Goal: Task Accomplishment & Management: Manage account settings

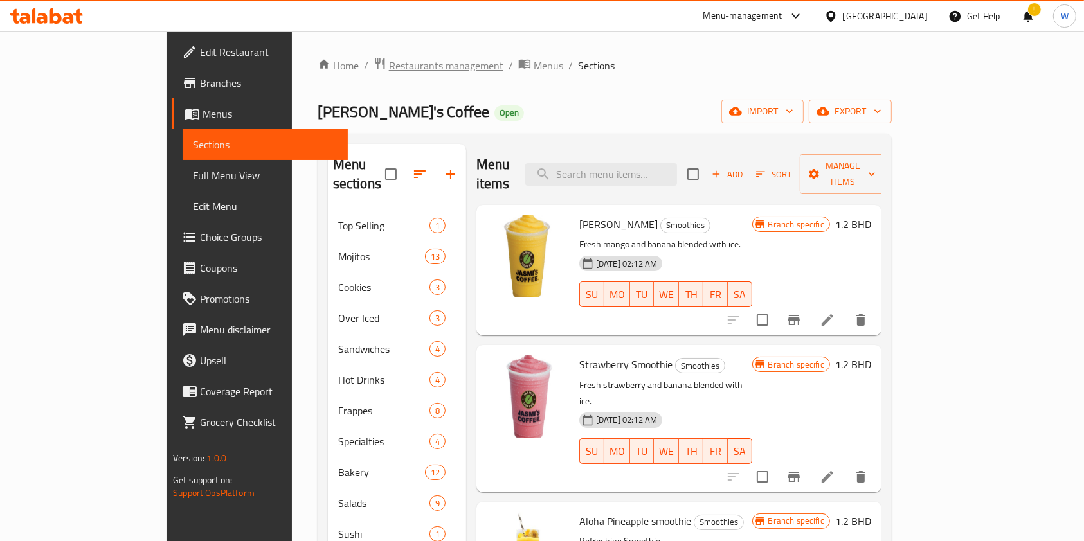
click at [389, 62] on span "Restaurants management" at bounding box center [446, 65] width 114 height 15
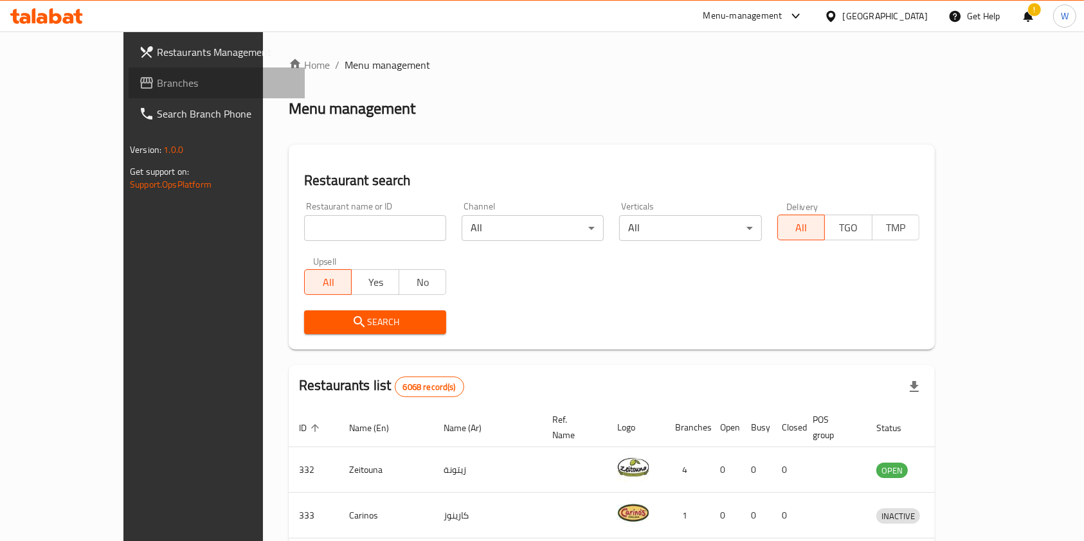
click at [157, 82] on span "Branches" at bounding box center [226, 82] width 138 height 15
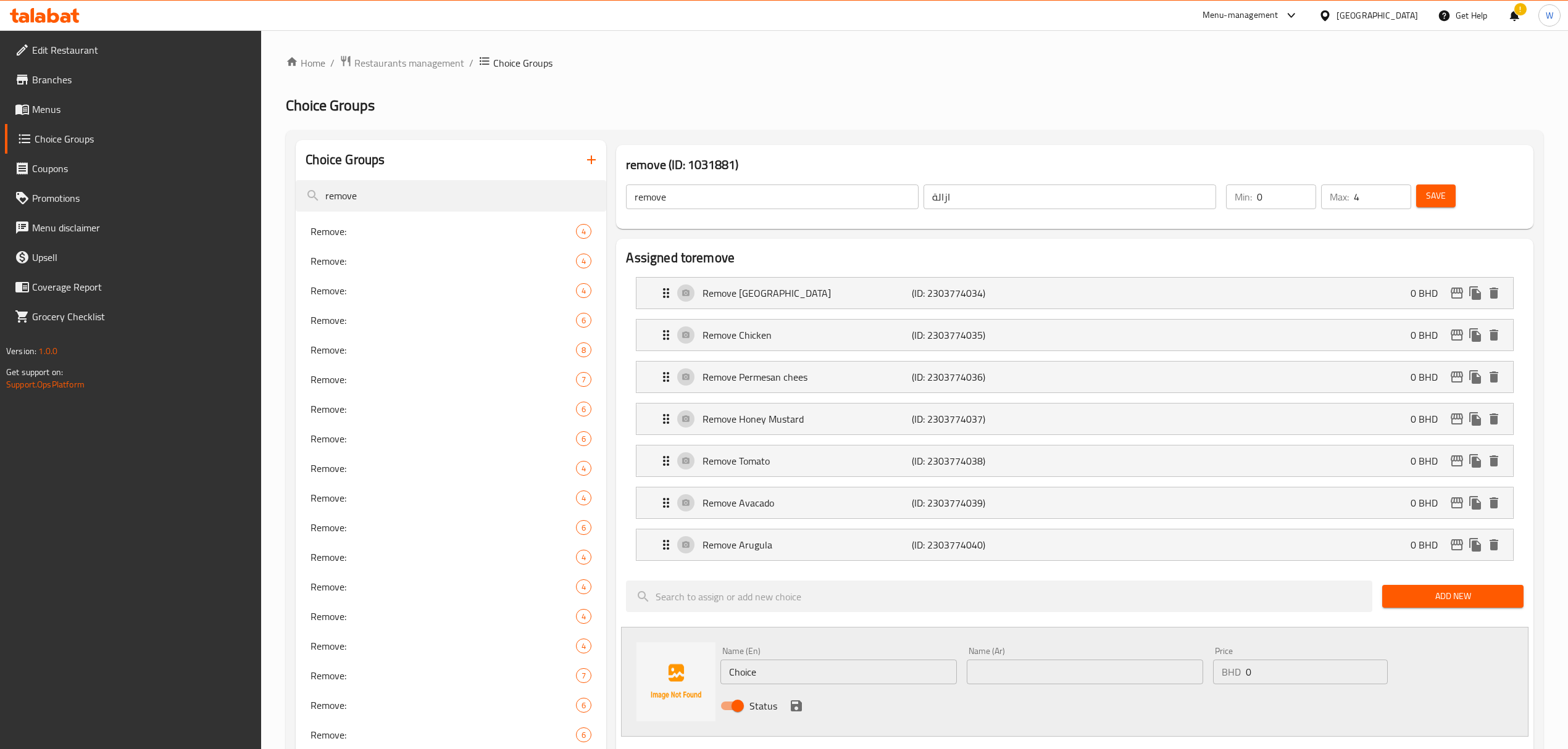
scroll to position [477, 0]
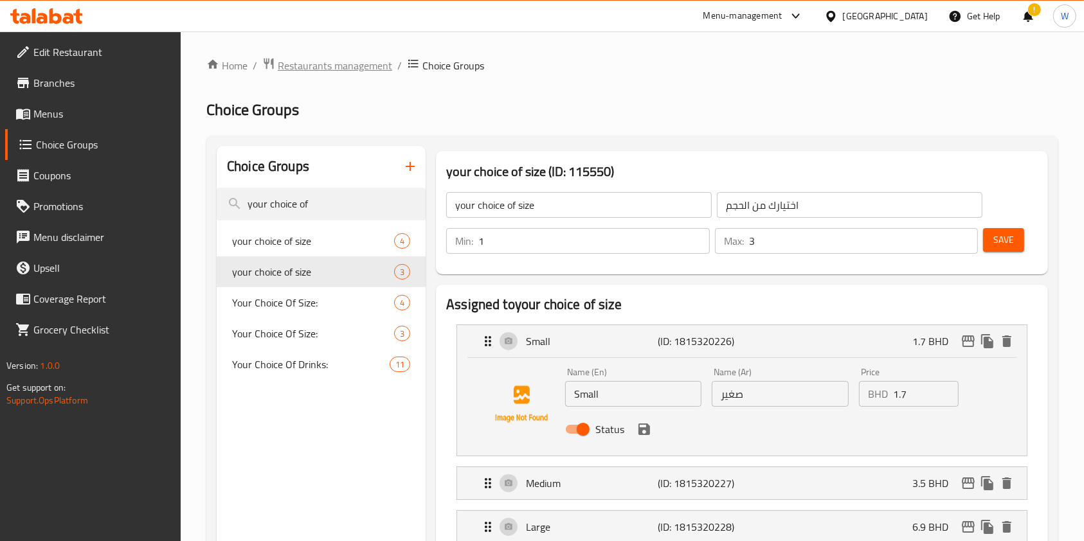
click at [278, 66] on span "Restaurants management" at bounding box center [335, 65] width 114 height 15
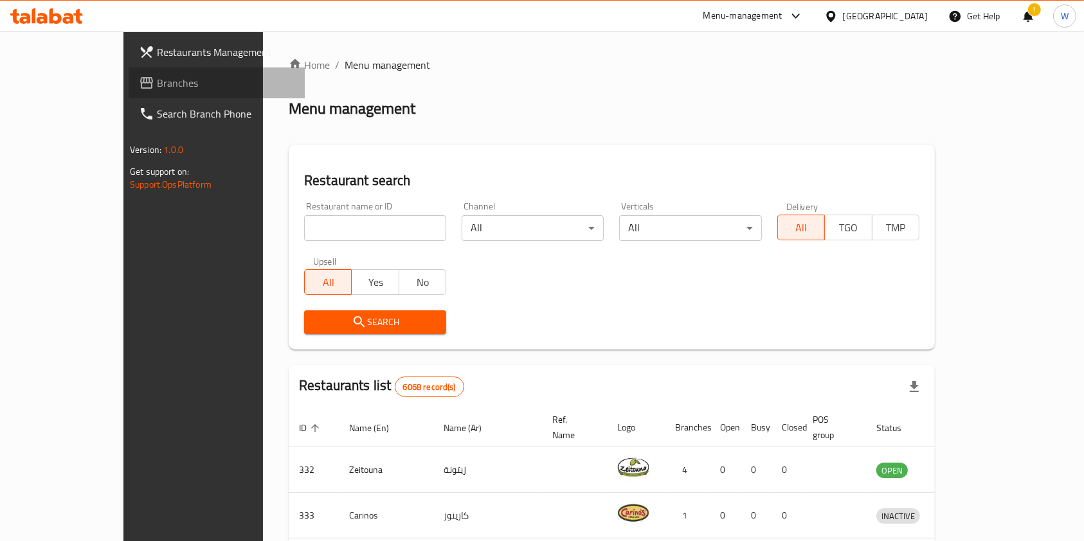
click at [157, 80] on span "Branches" at bounding box center [226, 82] width 138 height 15
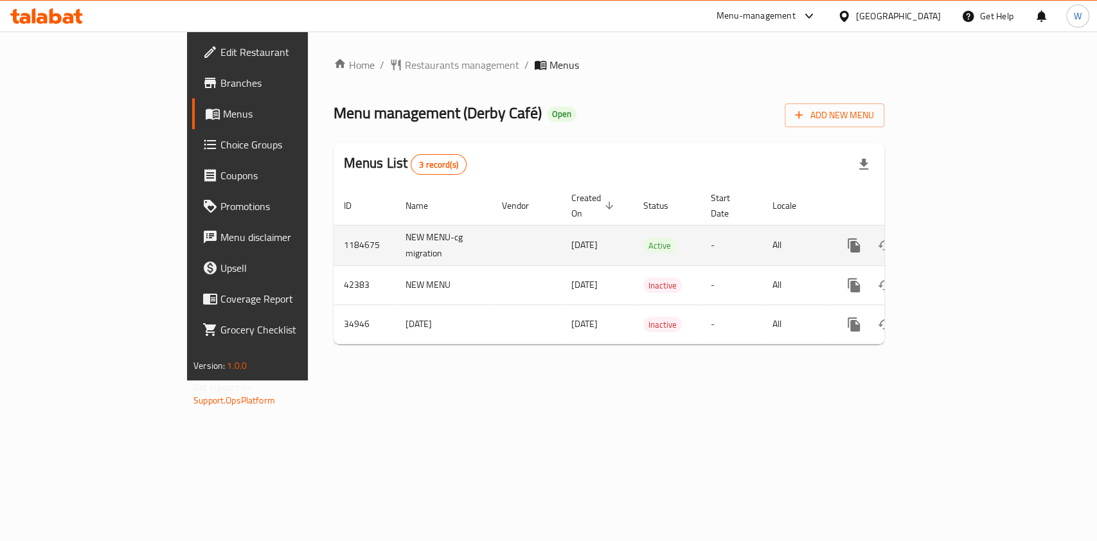
click at [953, 240] on icon "enhanced table" at bounding box center [947, 246] width 12 height 12
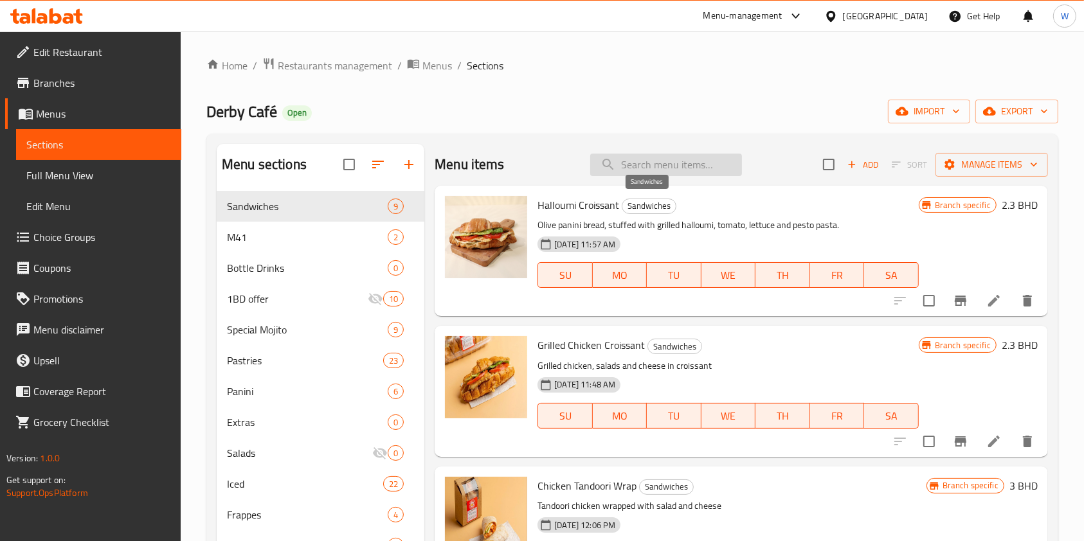
click at [643, 173] on input "search" at bounding box center [666, 165] width 152 height 22
paste input "CREPE KINDER"
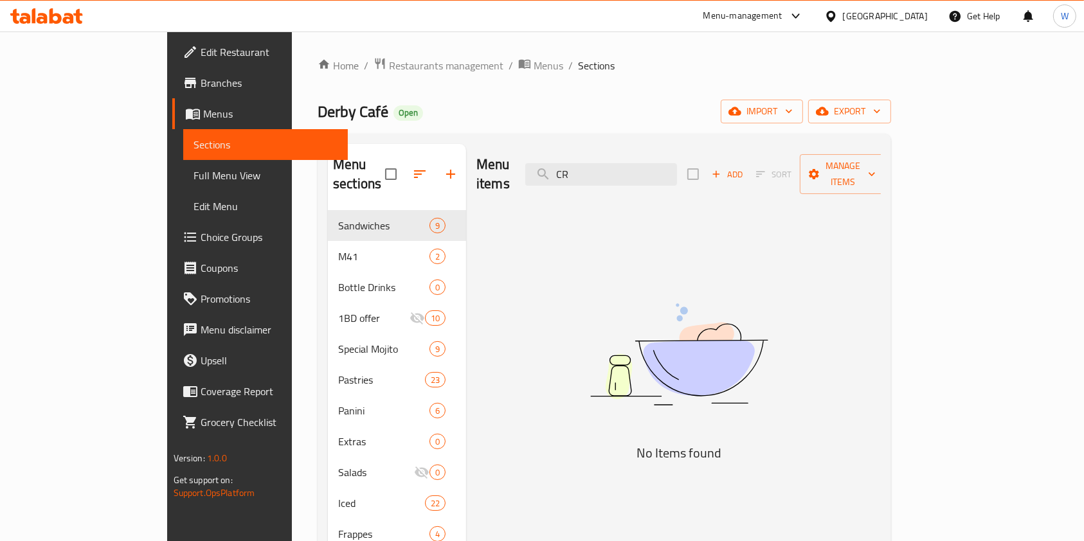
type input "C"
click at [633, 172] on input "kinder" at bounding box center [601, 174] width 152 height 22
paste input "KINDER WAFFLE"
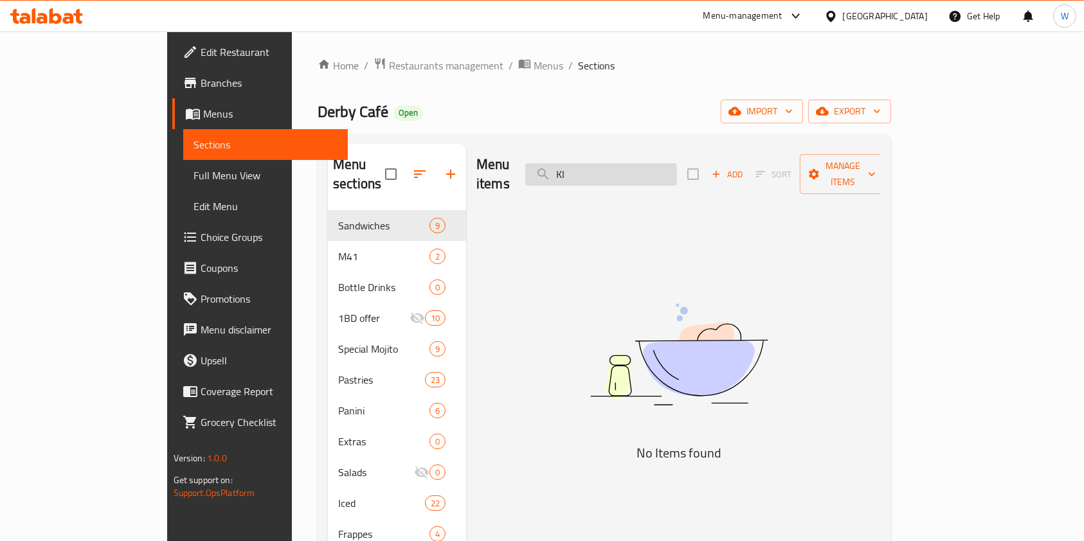
type input "K"
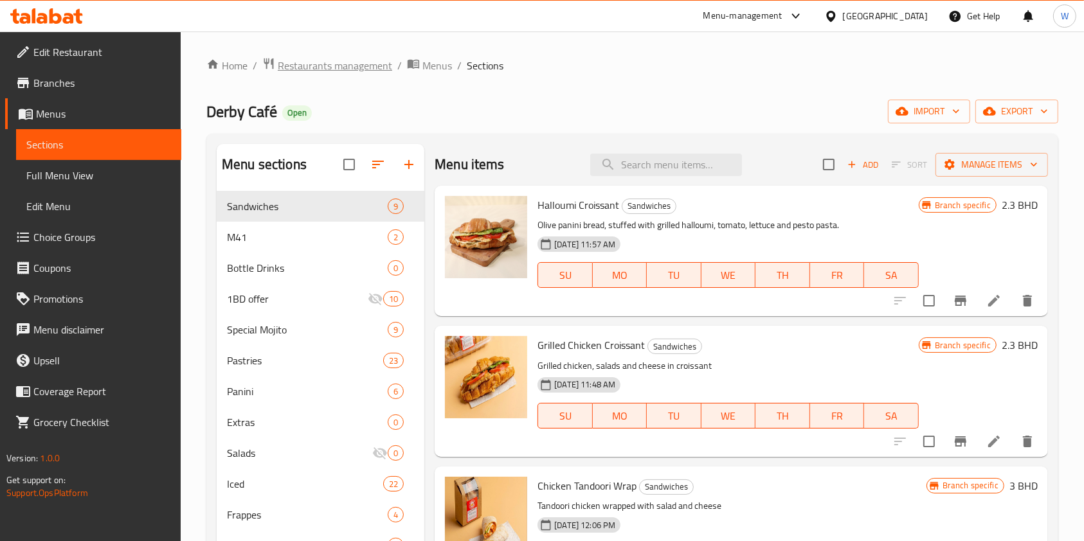
click at [356, 66] on span "Restaurants management" at bounding box center [335, 65] width 114 height 15
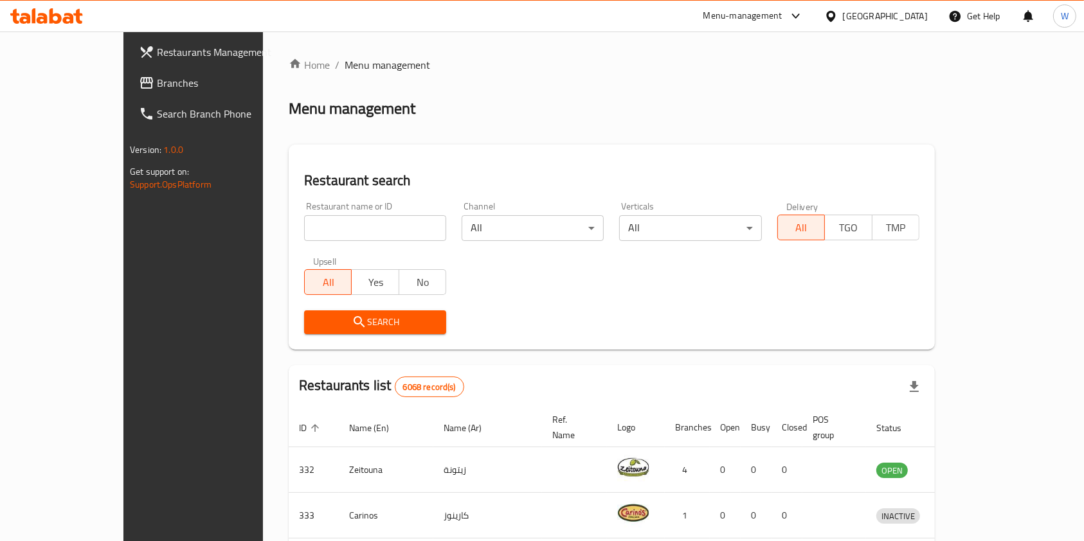
click at [386, 219] on div "Home / Menu management Menu management Restaurant search Restaurant name or ID …" at bounding box center [612, 478] width 646 height 843
click at [388, 229] on input "search" at bounding box center [375, 228] width 142 height 26
paste input "Derby cafe"
type input "Derby"
click button "Search" at bounding box center [375, 322] width 142 height 24
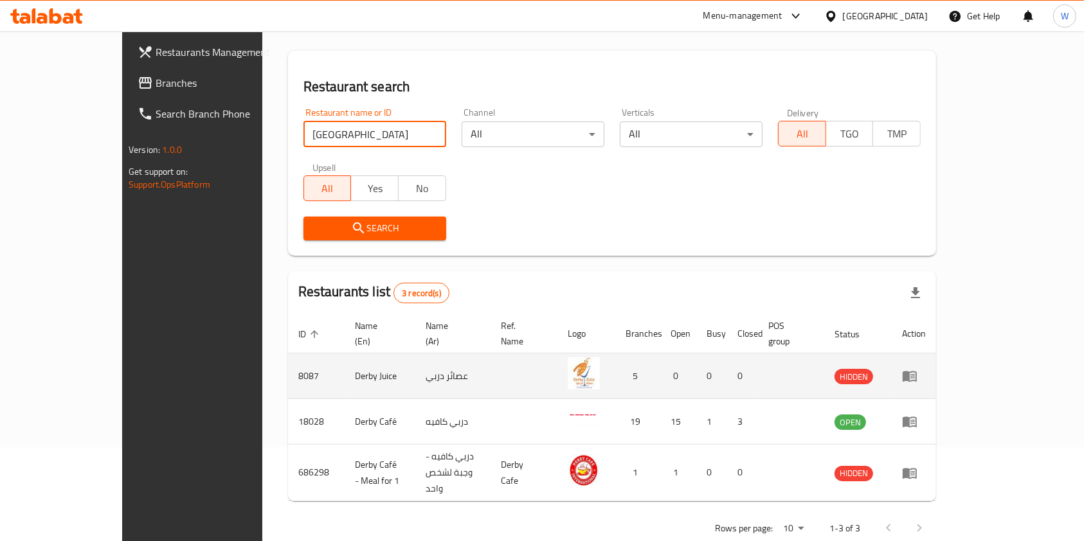
scroll to position [96, 0]
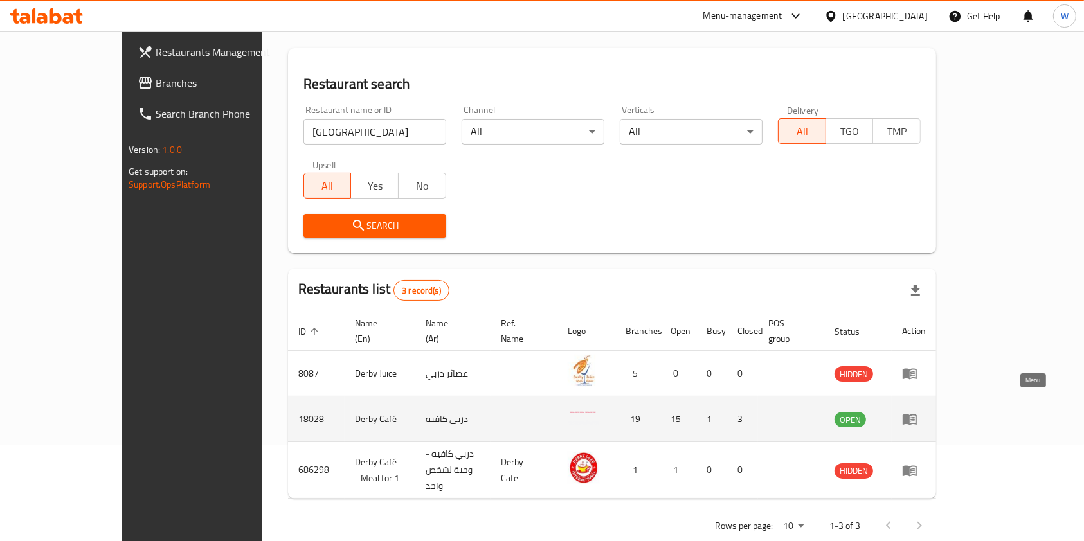
click at [926, 411] on link "enhanced table" at bounding box center [914, 418] width 24 height 15
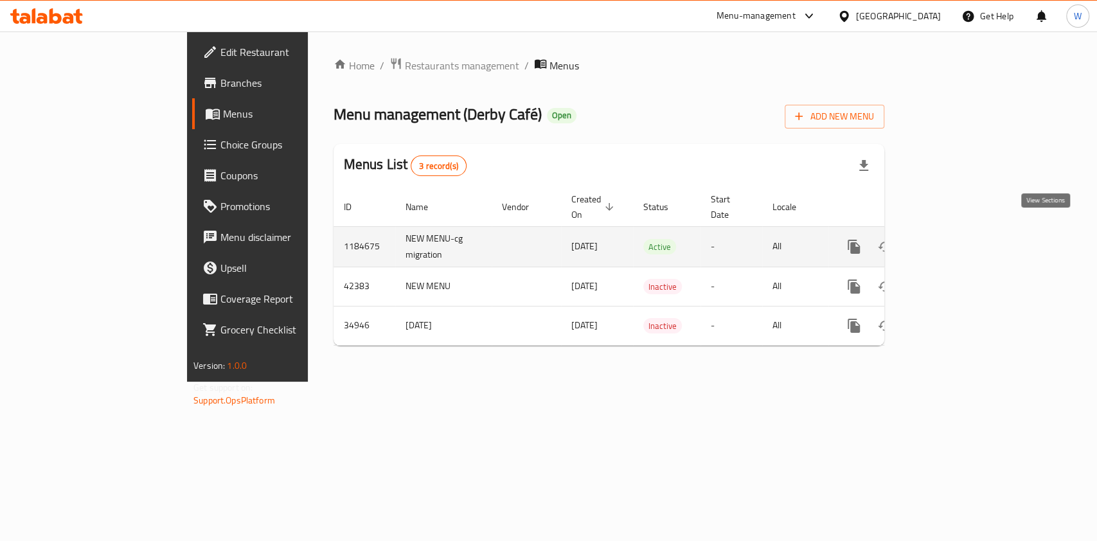
click at [955, 239] on icon "enhanced table" at bounding box center [946, 246] width 15 height 15
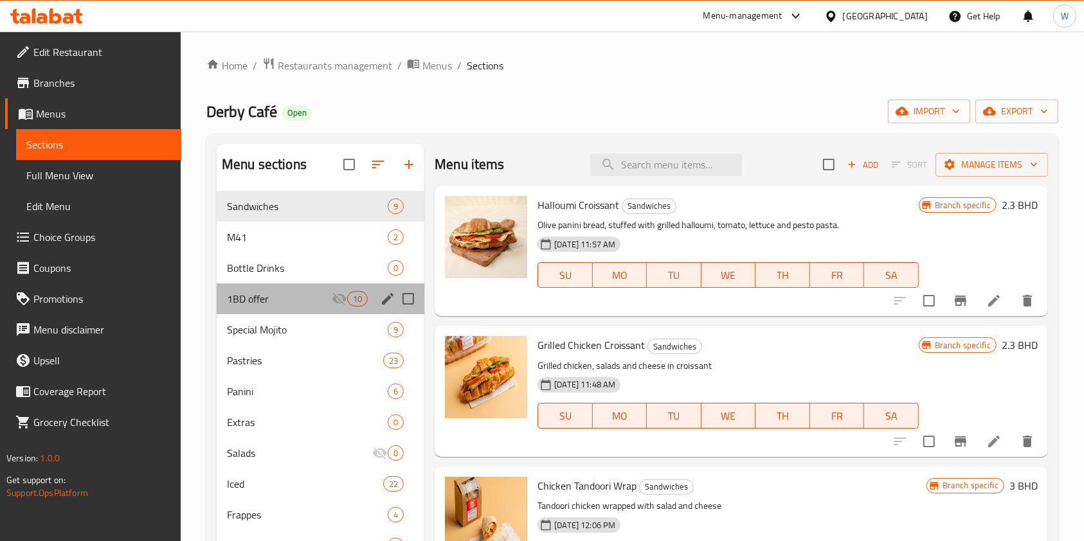
click at [288, 306] on div "1BD offer 10" at bounding box center [321, 298] width 208 height 31
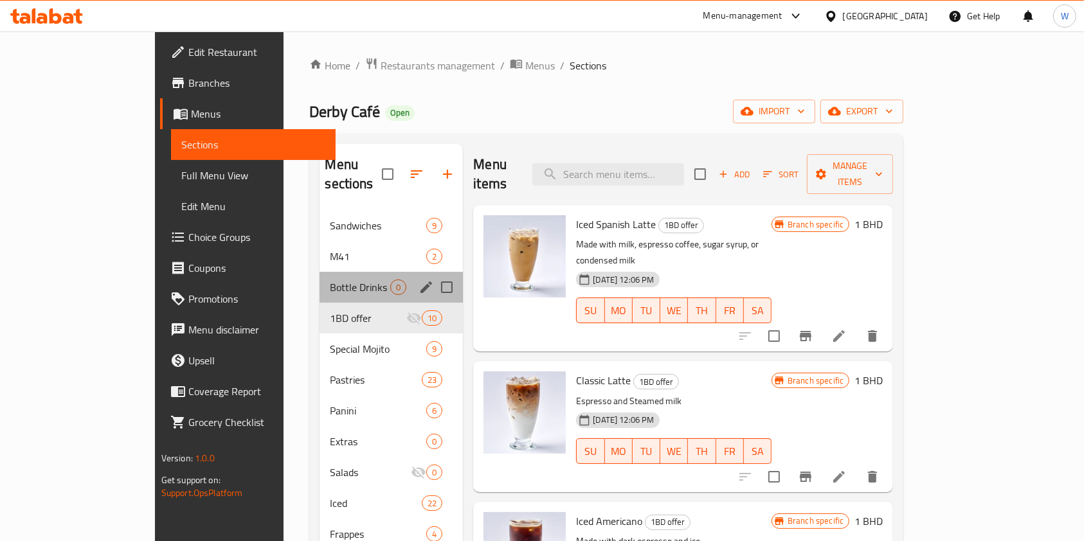
click at [319, 278] on div "Bottle Drinks 0" at bounding box center [390, 287] width 143 height 31
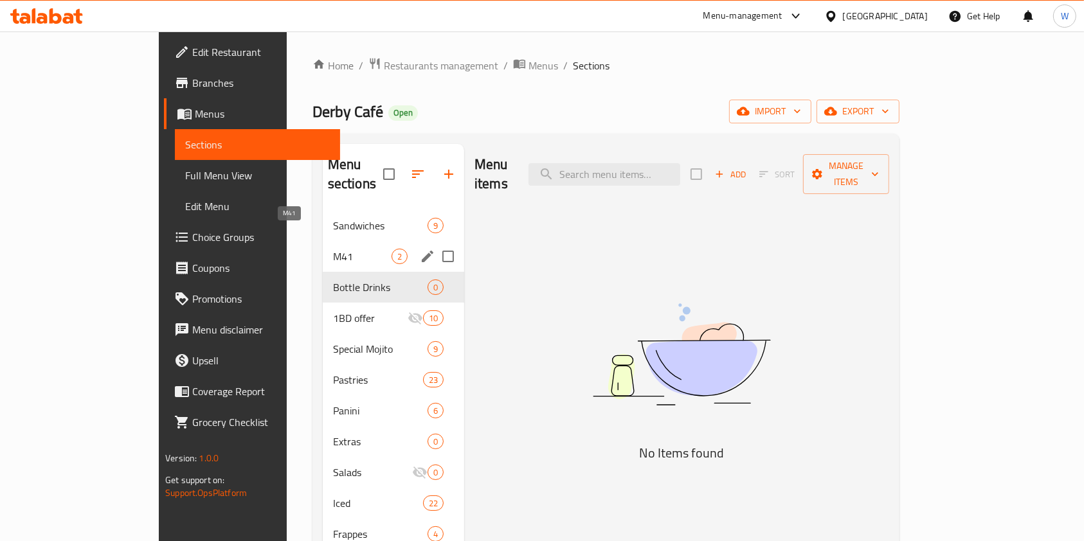
click at [333, 249] on span "M41" at bounding box center [362, 256] width 58 height 15
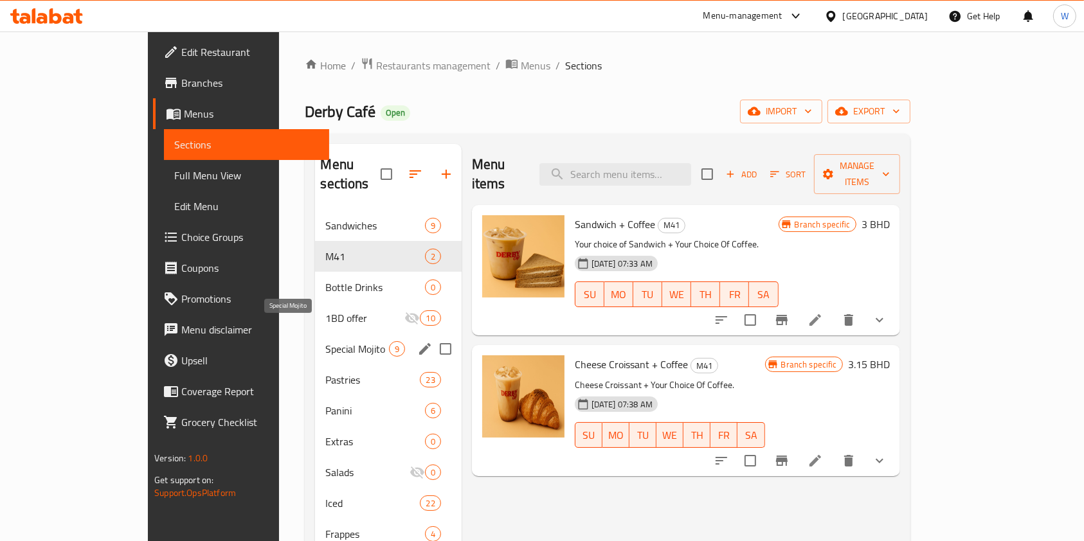
click at [325, 341] on span "Special Mojito" at bounding box center [356, 348] width 63 height 15
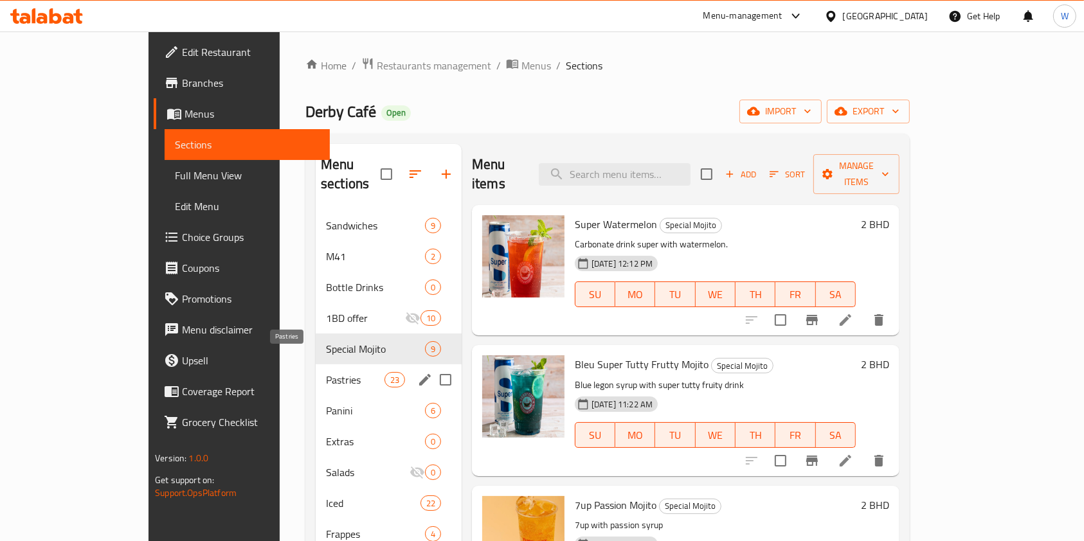
click at [326, 372] on span "Pastries" at bounding box center [355, 379] width 58 height 15
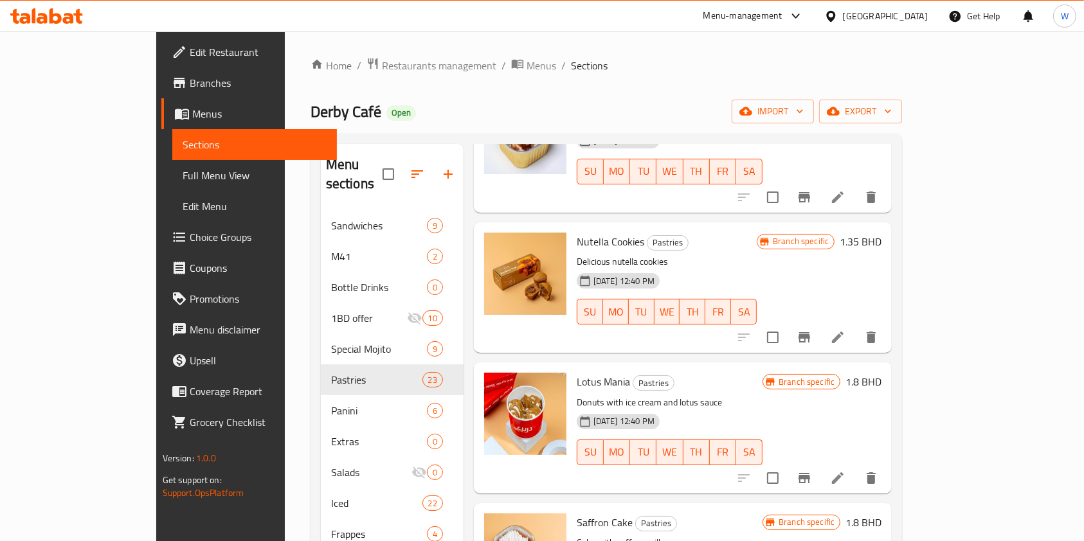
scroll to position [215, 0]
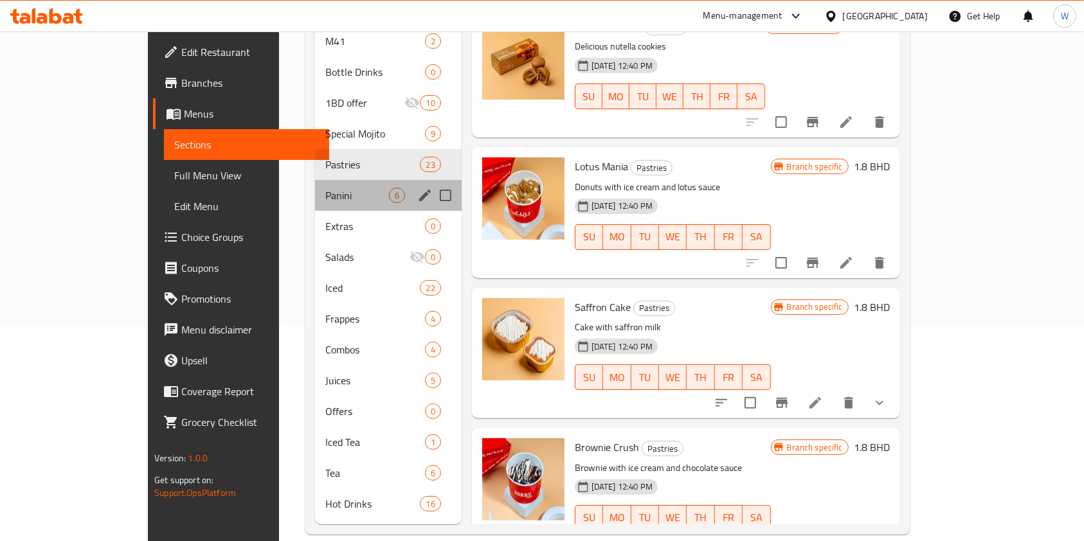
click at [315, 180] on div "Panini 6" at bounding box center [388, 195] width 146 height 31
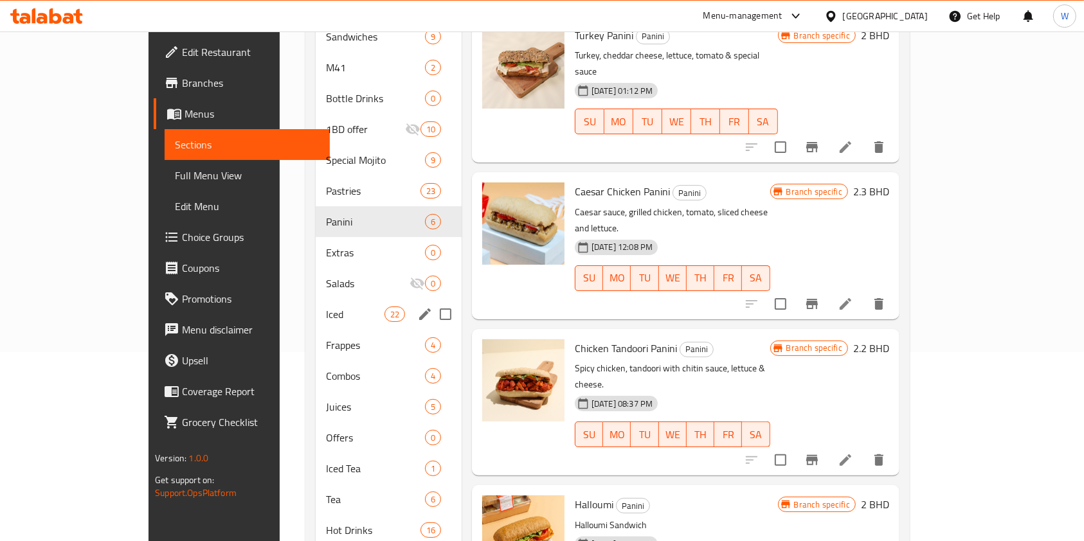
scroll to position [215, 0]
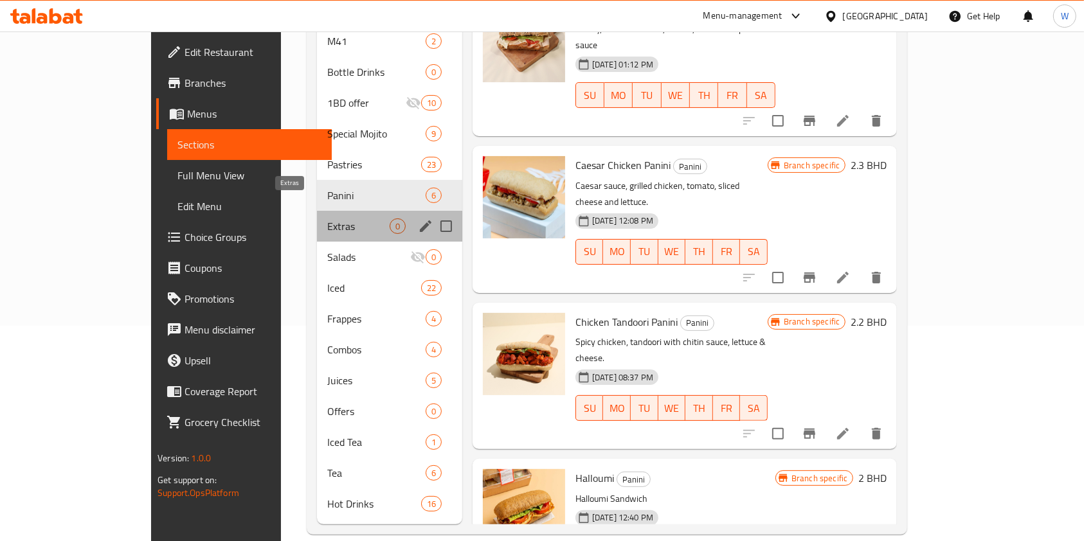
click at [327, 219] on span "Extras" at bounding box center [358, 226] width 62 height 15
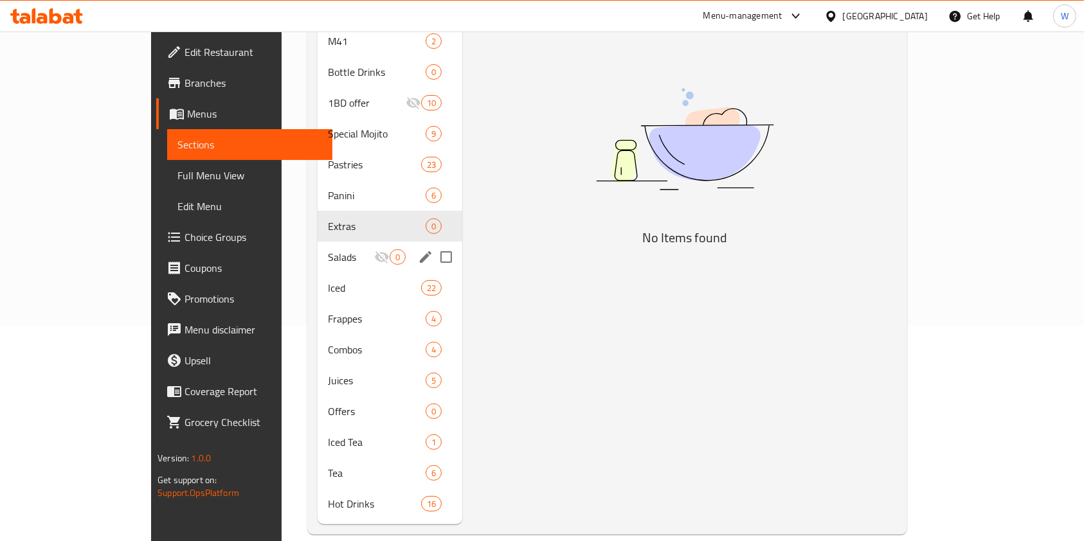
click at [318, 273] on div "Iced 22" at bounding box center [390, 288] width 145 height 31
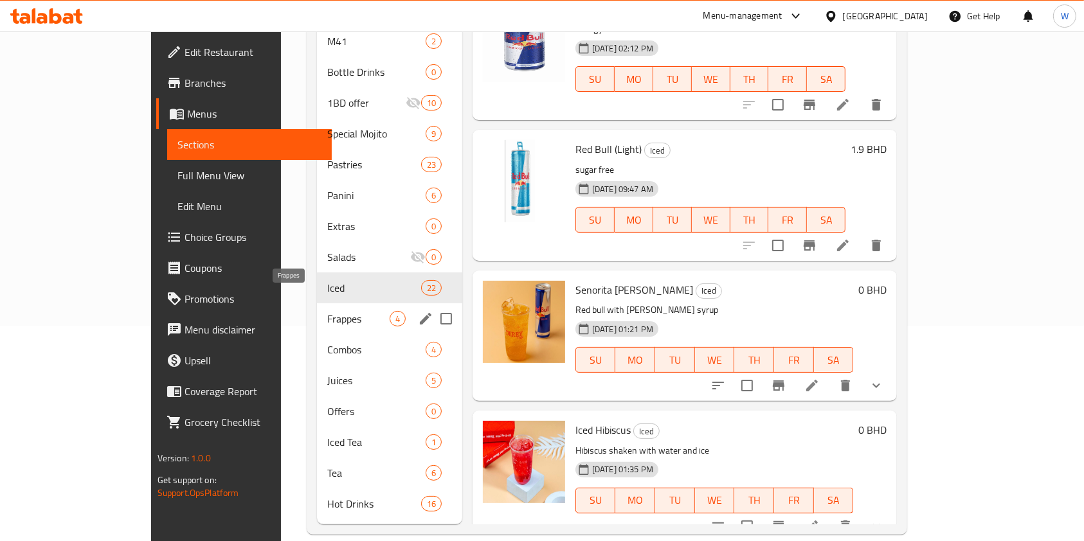
click at [327, 311] on span "Frappes" at bounding box center [358, 318] width 62 height 15
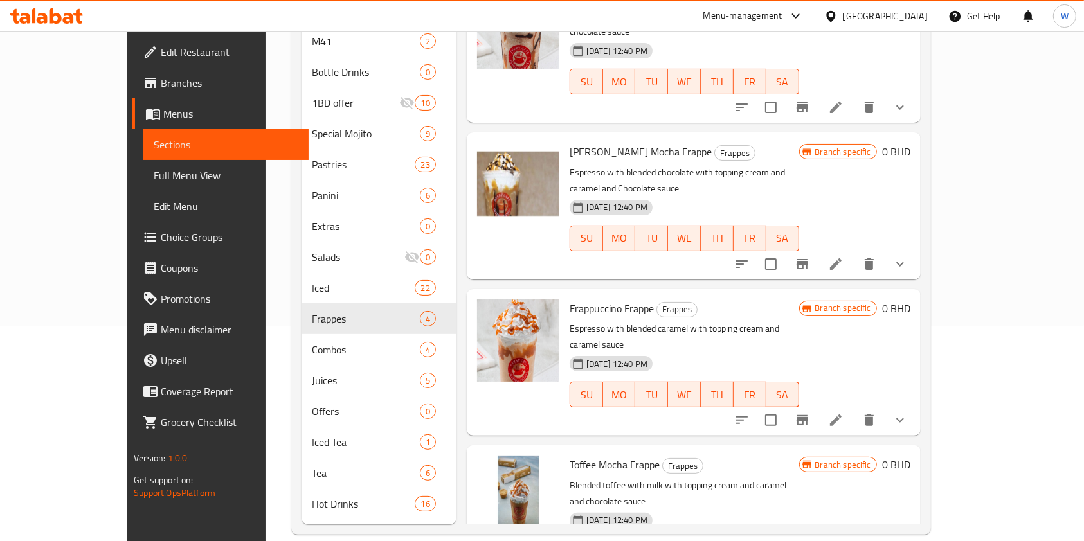
scroll to position [17, 0]
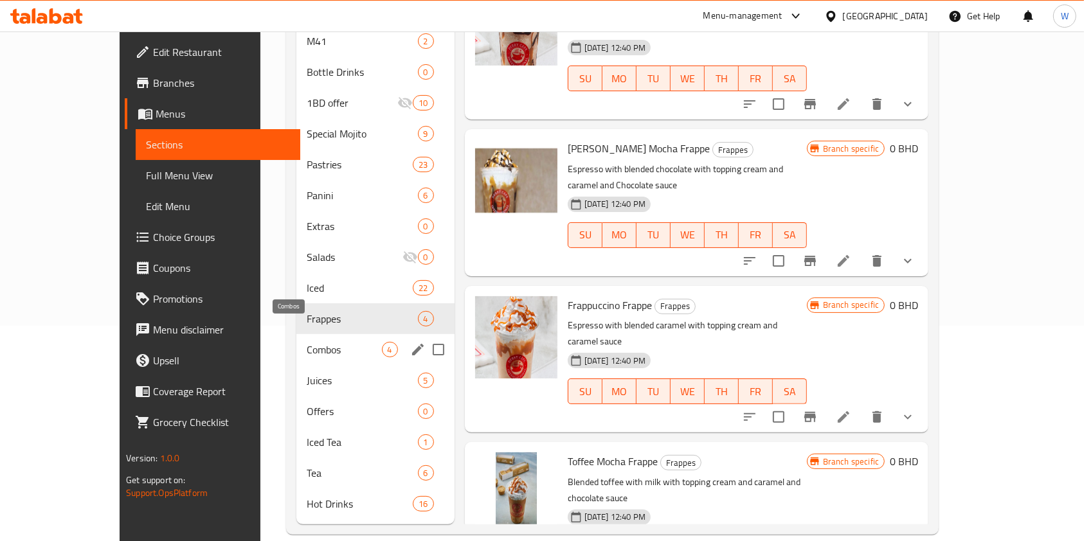
click at [307, 342] on span "Combos" at bounding box center [344, 349] width 75 height 15
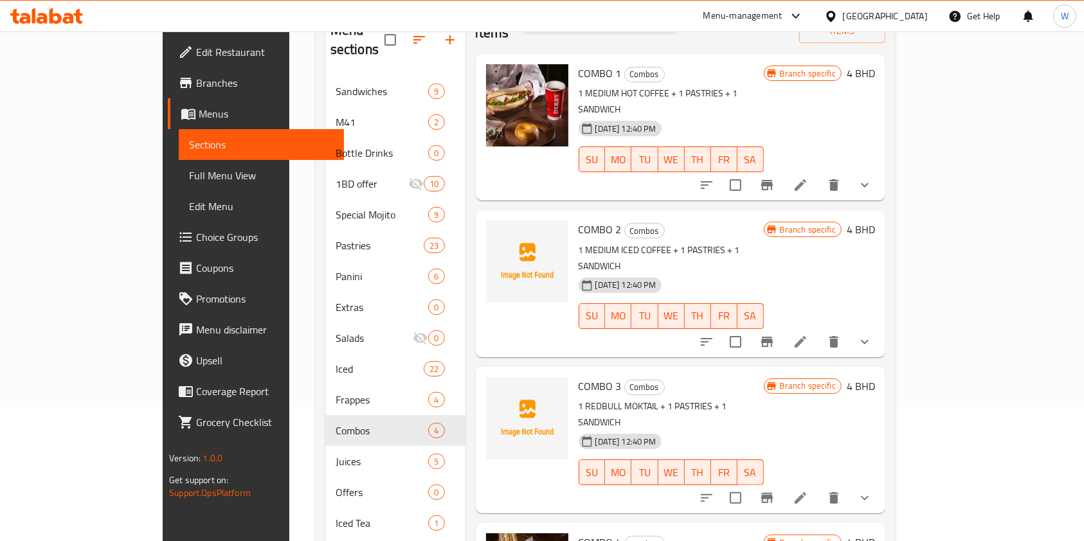
scroll to position [215, 0]
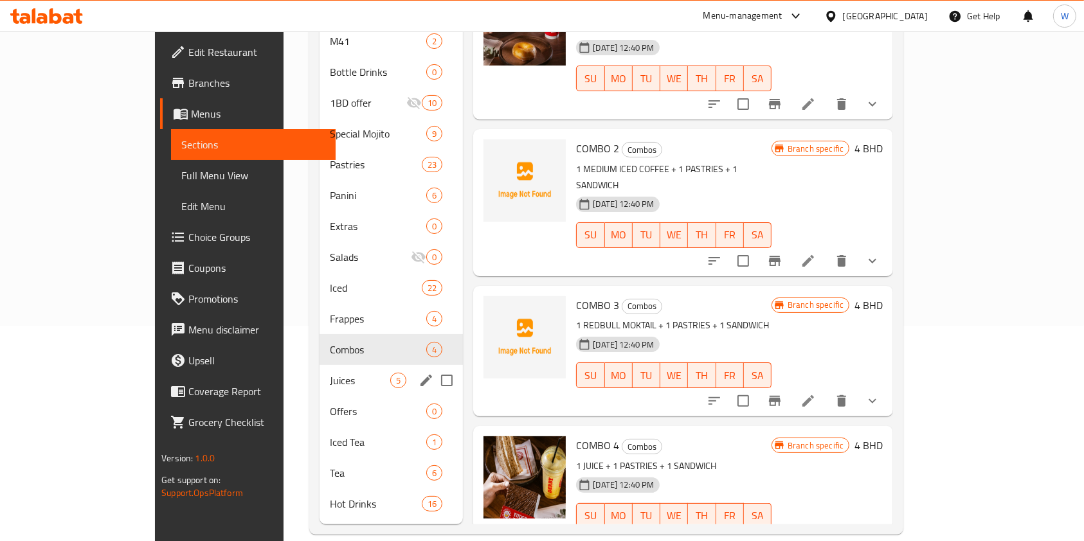
click at [330, 373] on span "Juices" at bounding box center [360, 380] width 60 height 15
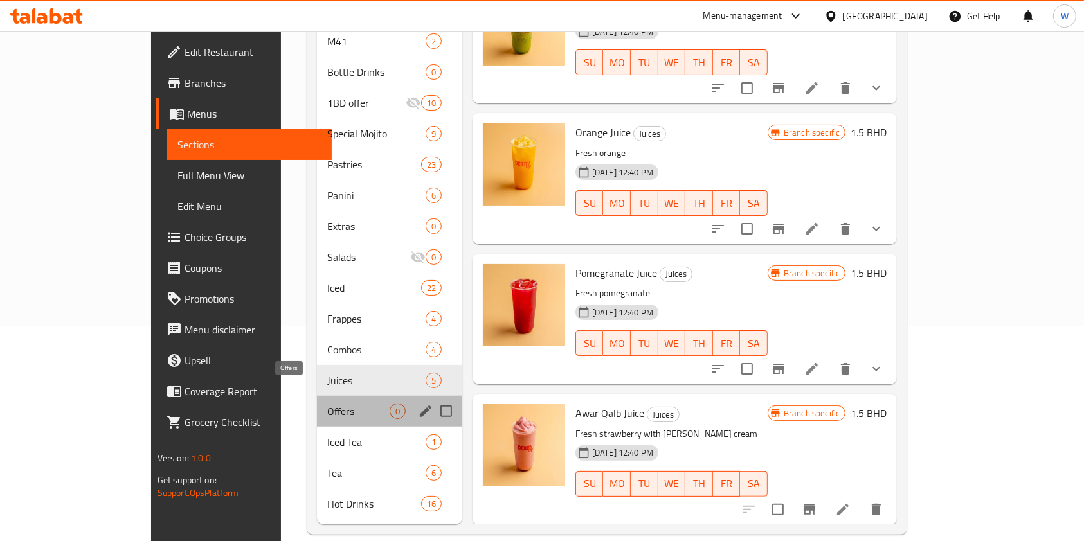
click at [329, 404] on span "Offers" at bounding box center [358, 411] width 62 height 15
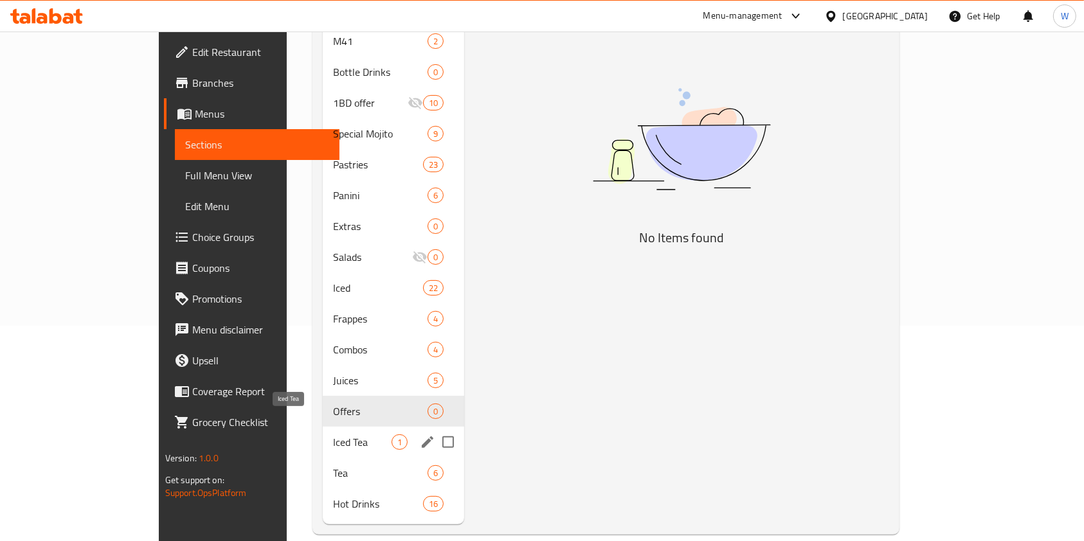
click at [333, 435] on span "Iced Tea" at bounding box center [362, 442] width 58 height 15
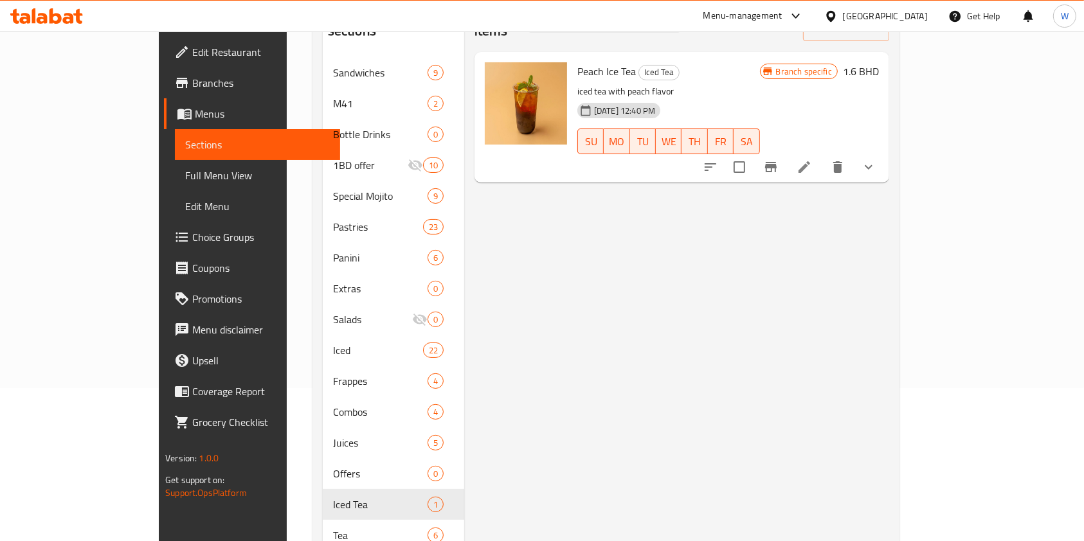
scroll to position [215, 0]
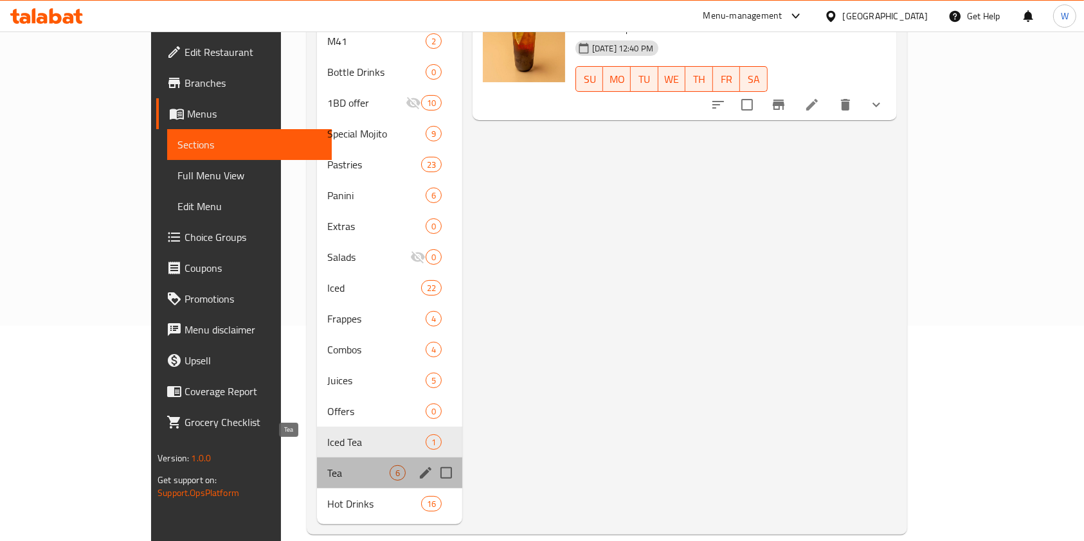
click at [327, 465] on span "Tea" at bounding box center [358, 472] width 62 height 15
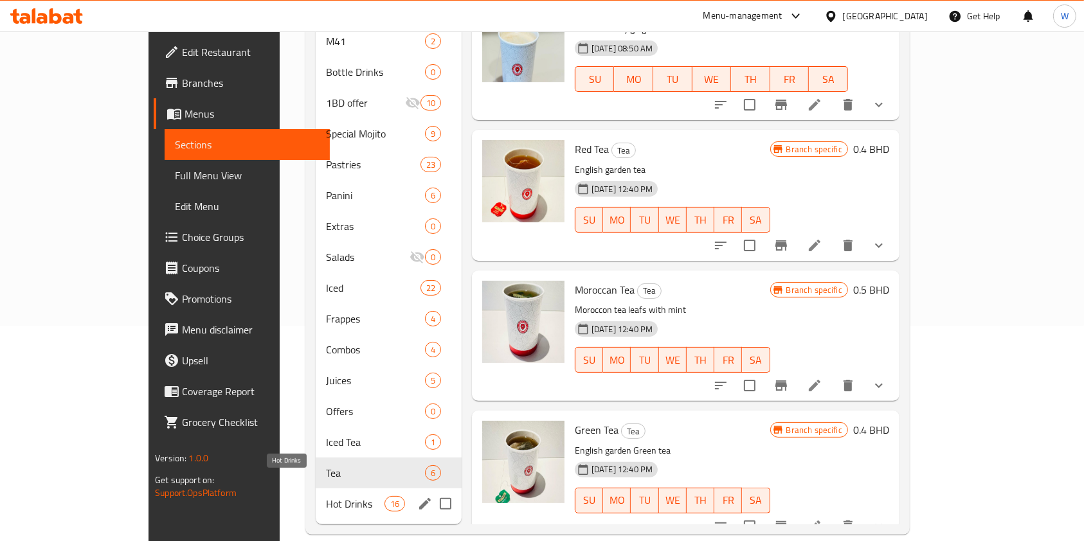
click at [326, 496] on span "Hot Drinks" at bounding box center [355, 503] width 58 height 15
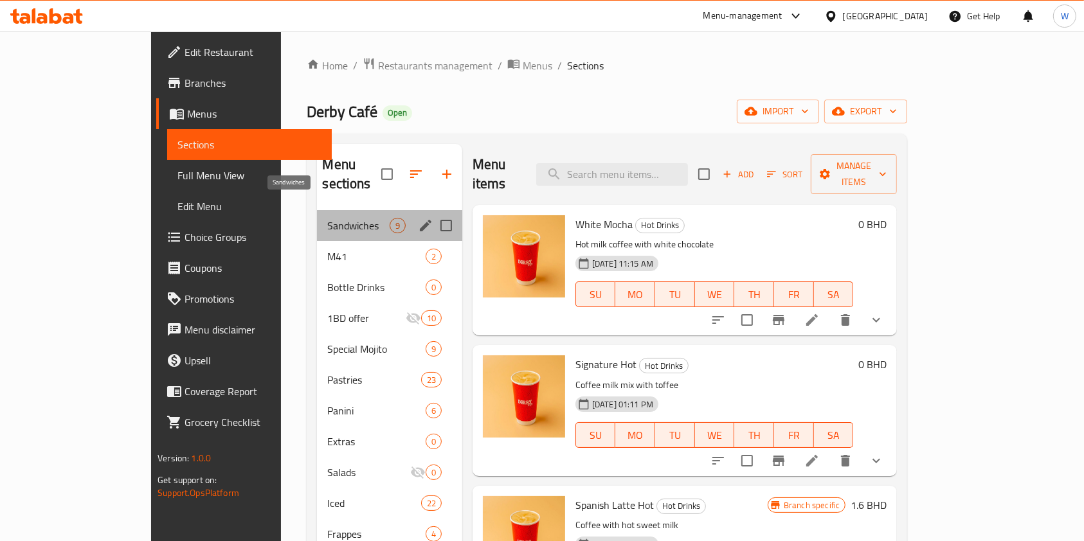
click at [327, 218] on span "Sandwiches" at bounding box center [358, 225] width 62 height 15
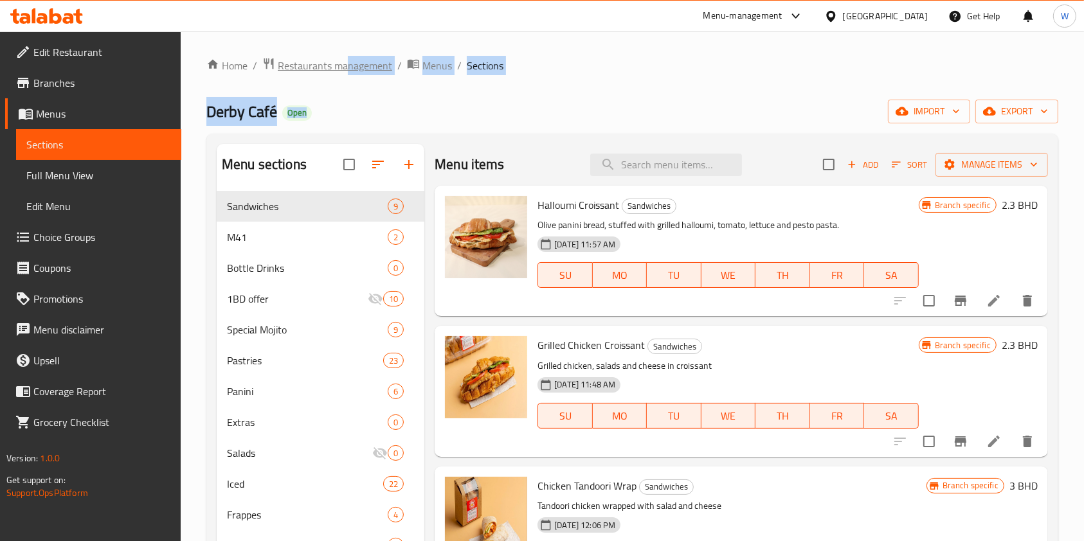
drag, startPoint x: 348, startPoint y: 76, endPoint x: 348, endPoint y: 69, distance: 7.1
click at [348, 71] on div "Home / Restaurants management / Menus / Sections Derby Café Open import export …" at bounding box center [632, 394] width 852 height 674
click at [348, 69] on span "Restaurants management" at bounding box center [335, 65] width 114 height 15
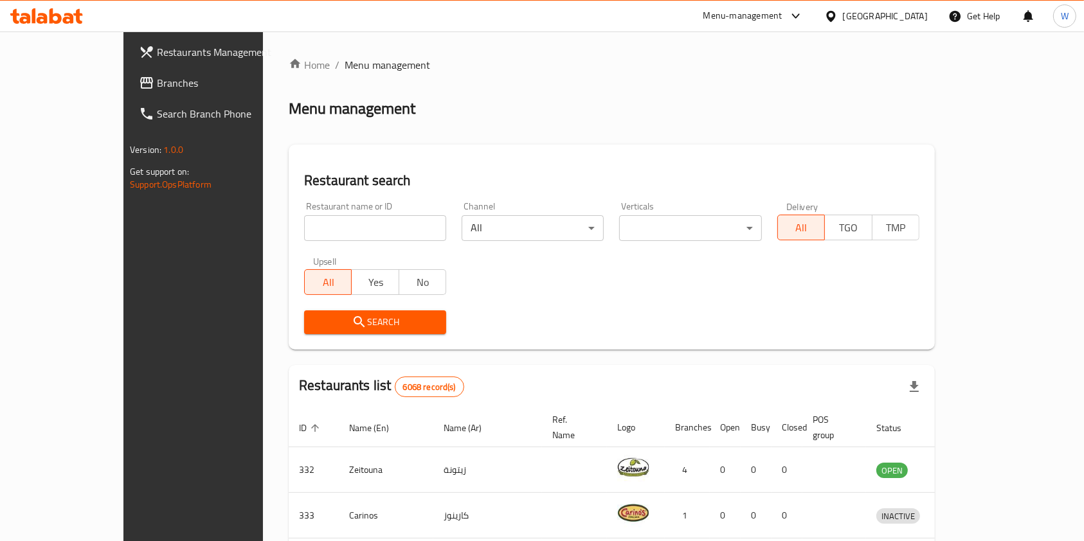
click at [396, 244] on div "Restaurant name or ID Restaurant name or ID" at bounding box center [374, 221] width 157 height 55
click at [381, 234] on input "search" at bounding box center [375, 228] width 142 height 26
paste input "Krispy Kreme"
type input "Krispy Kreme"
click button "Search" at bounding box center [375, 322] width 142 height 24
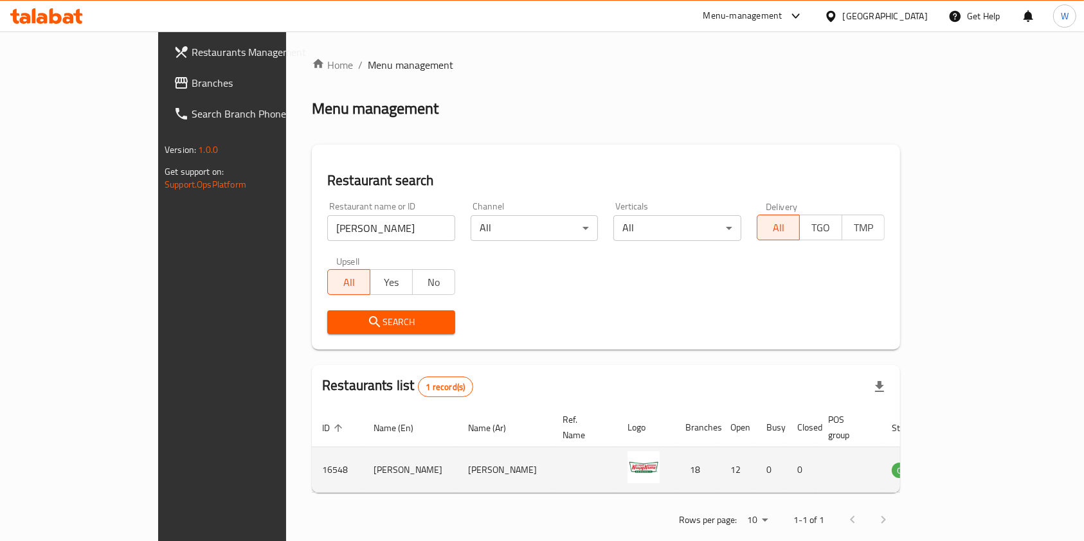
click at [993, 458] on td "enhanced table" at bounding box center [971, 470] width 44 height 46
click at [974, 465] on icon "enhanced table" at bounding box center [967, 470] width 14 height 11
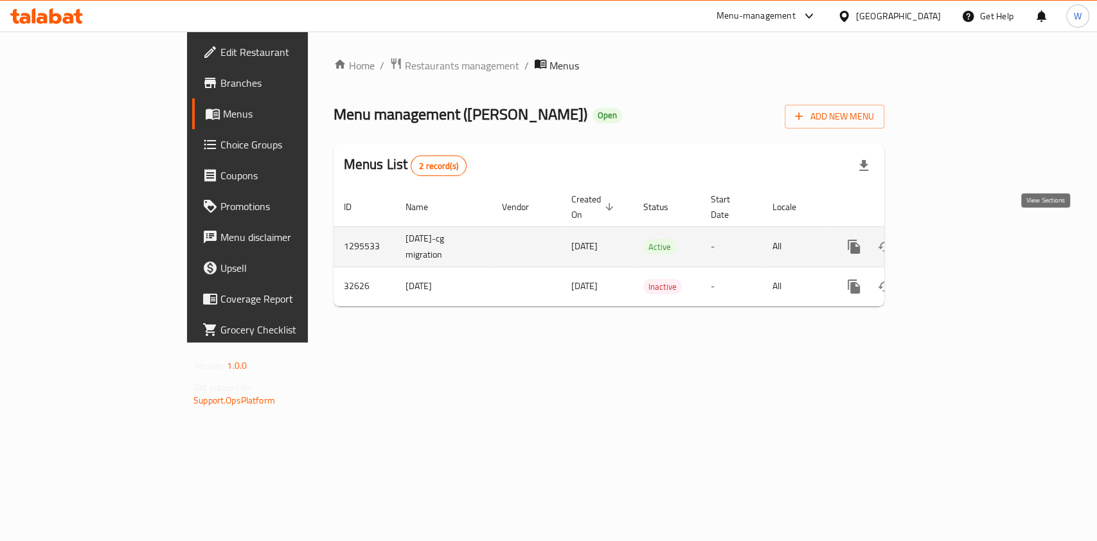
click at [955, 239] on icon "enhanced table" at bounding box center [946, 246] width 15 height 15
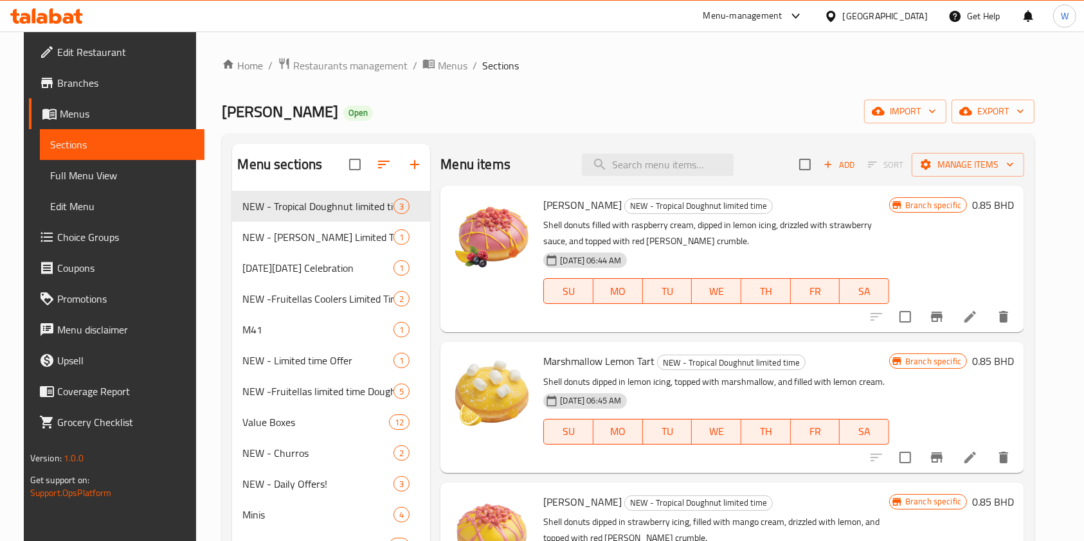
click at [593, 105] on div "Krispy Kreme Open import export" at bounding box center [628, 112] width 813 height 24
click at [408, 158] on icon "button" at bounding box center [414, 164] width 15 height 15
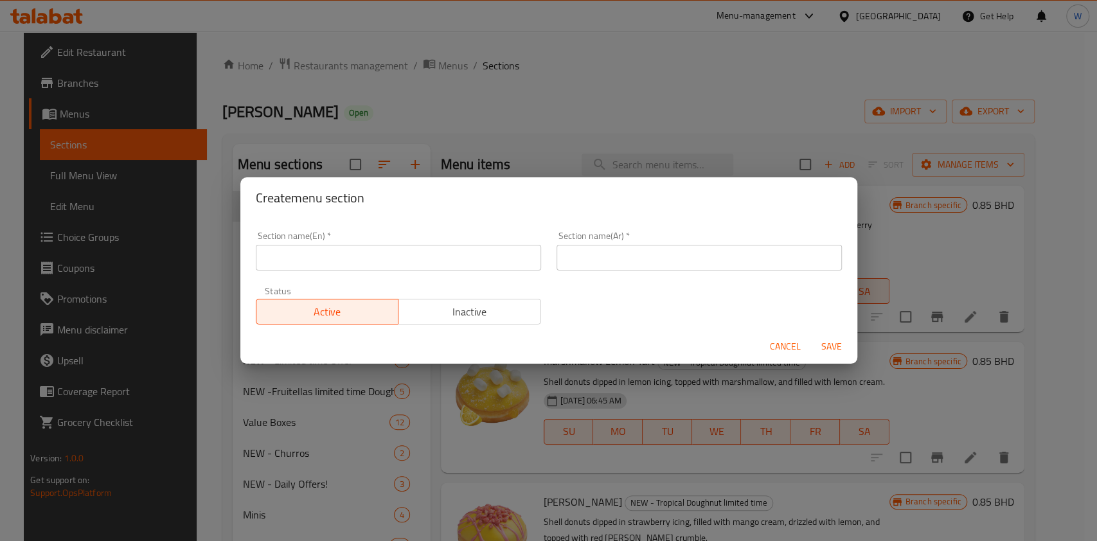
click at [388, 265] on input "text" at bounding box center [398, 258] width 285 height 26
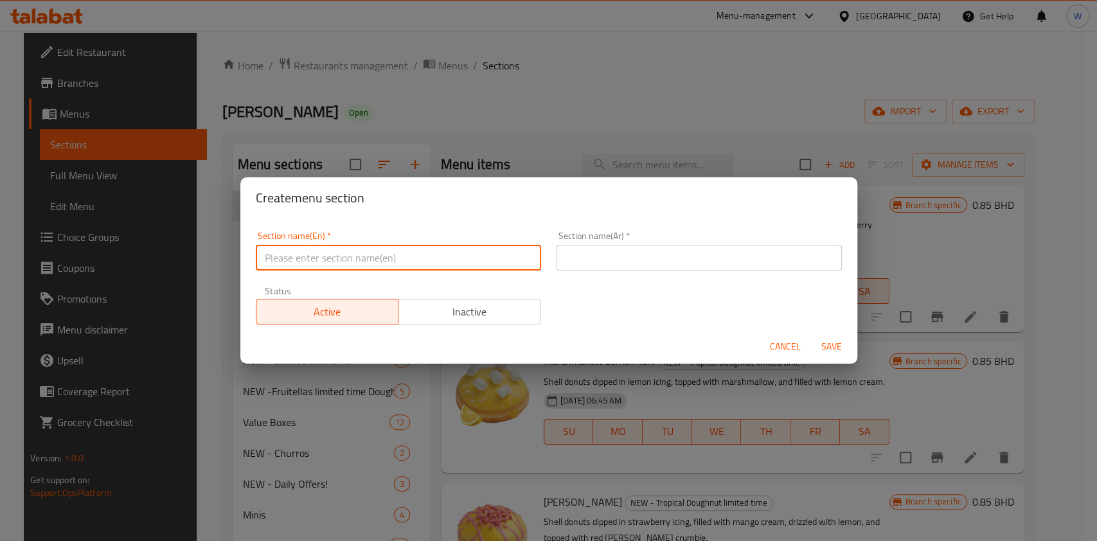
paste input "New - Filled Dots"
type input "New - Filled Dots"
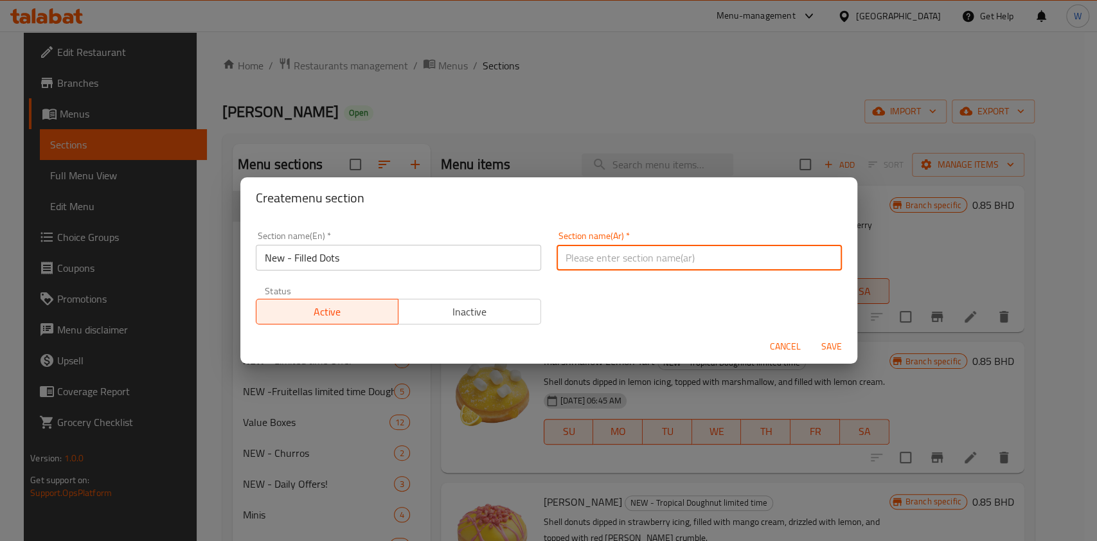
click at [732, 260] on input "text" at bounding box center [699, 258] width 285 height 26
paste input "جديد - دوتس محشية"
type input "جديد - دوتس محشية"
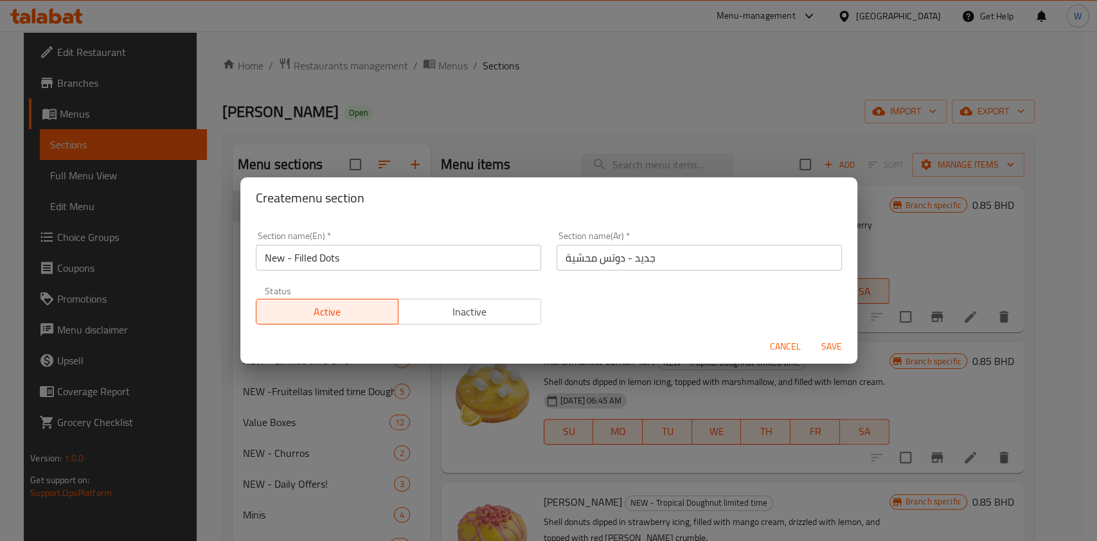
click at [851, 345] on div "Cancel Save" at bounding box center [548, 347] width 617 height 34
click at [845, 345] on span "Save" at bounding box center [831, 347] width 31 height 16
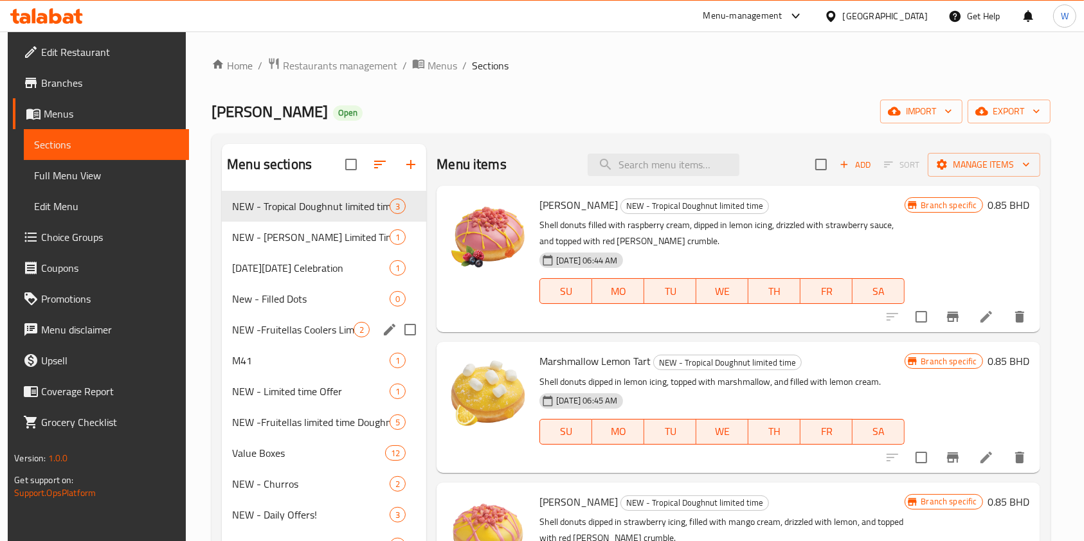
click at [260, 303] on span "New - Filled Dots" at bounding box center [310, 298] width 157 height 15
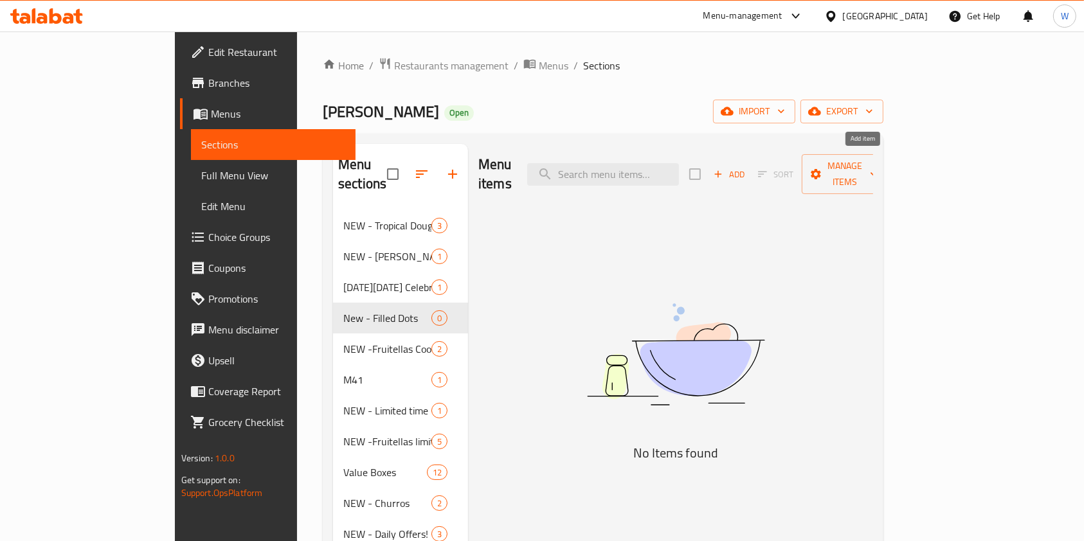
click at [746, 167] on span "Add" at bounding box center [729, 174] width 35 height 15
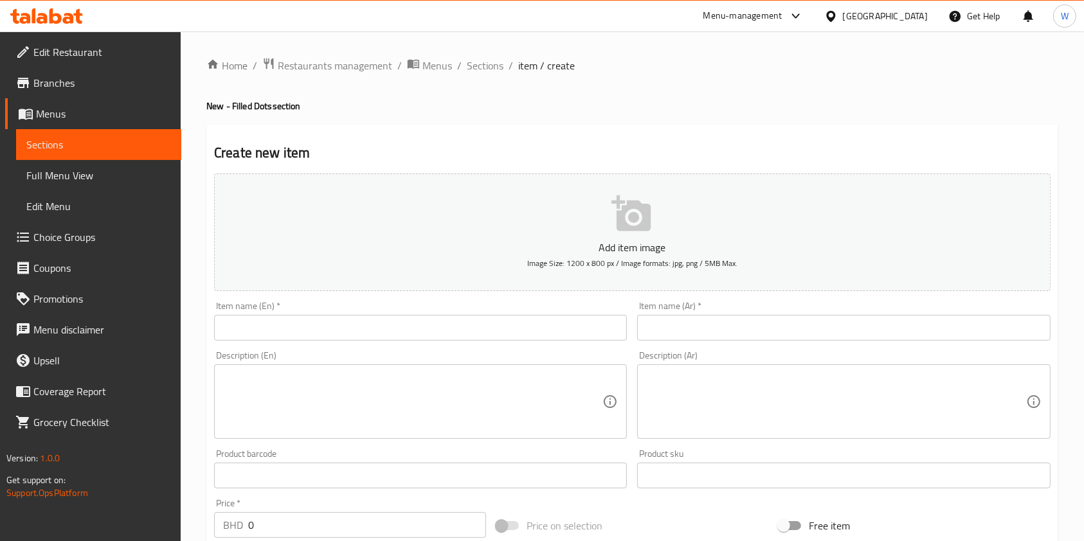
click at [461, 323] on input "text" at bounding box center [420, 328] width 413 height 26
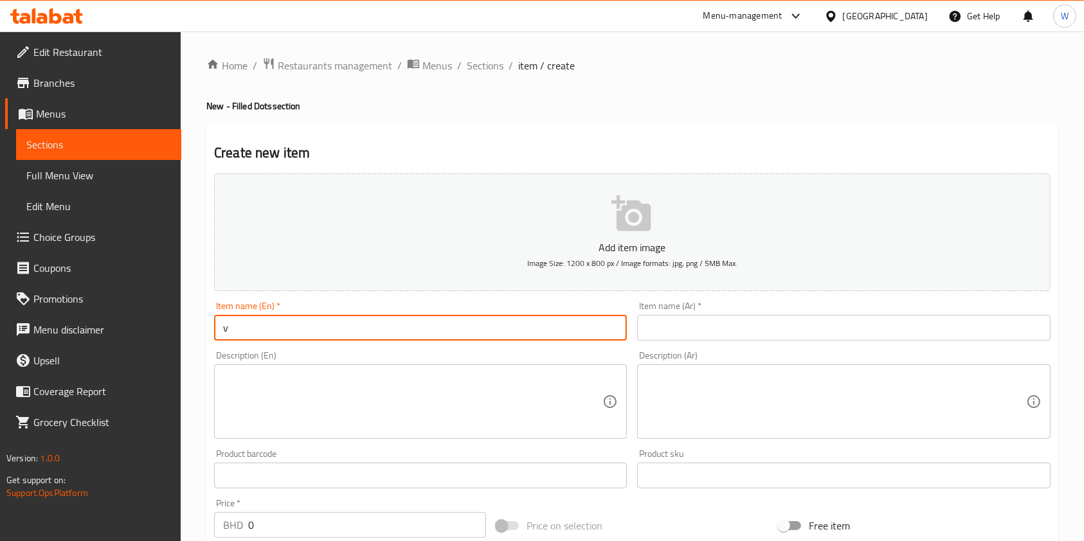
click at [461, 332] on input "v" at bounding box center [420, 328] width 413 height 26
paste input "Filed Dots"
type input "Filed Dots"
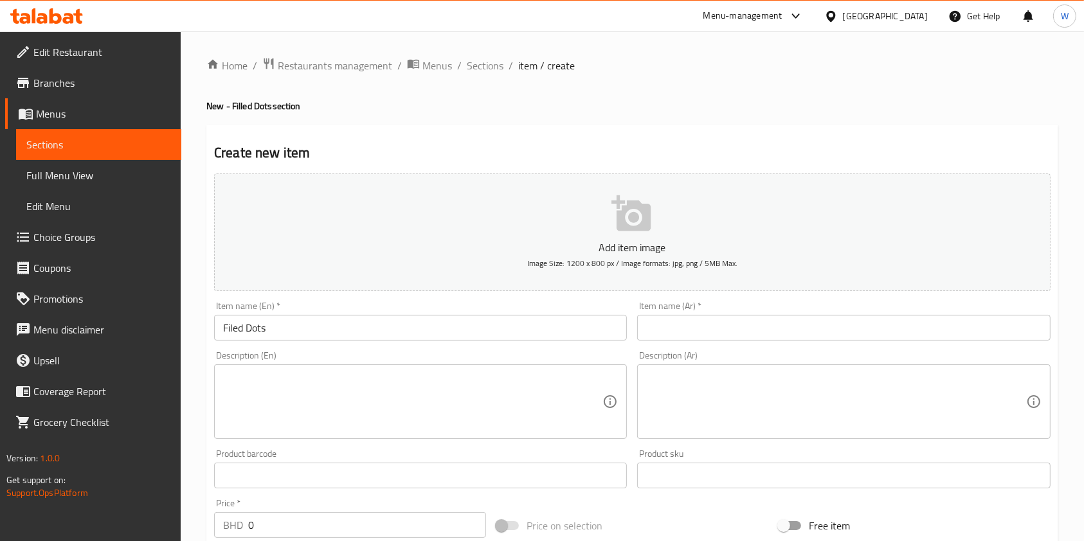
click at [797, 327] on input "text" at bounding box center [843, 328] width 413 height 26
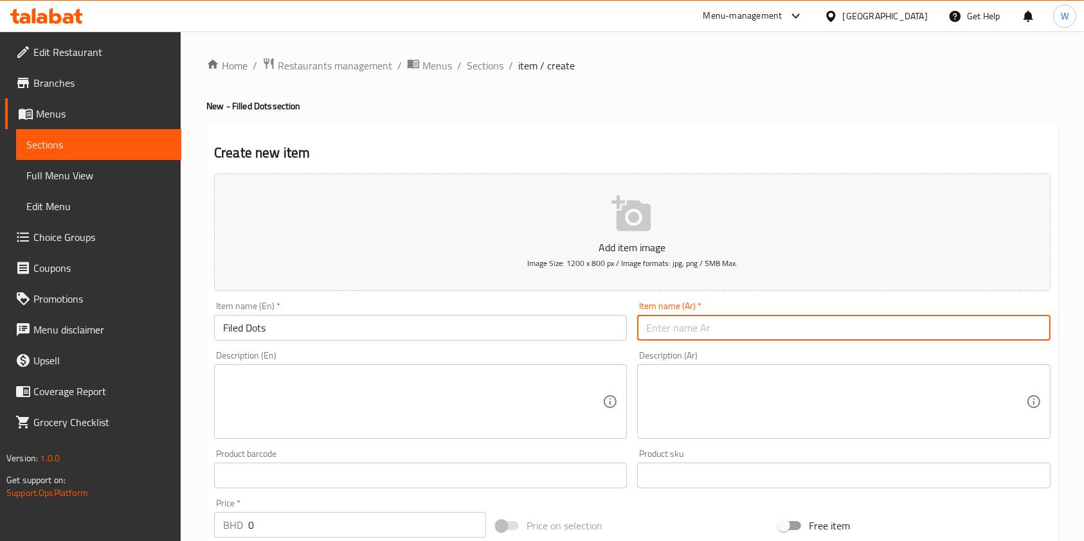
paste input "دوتس محشية"
type input "دوتس محشية"
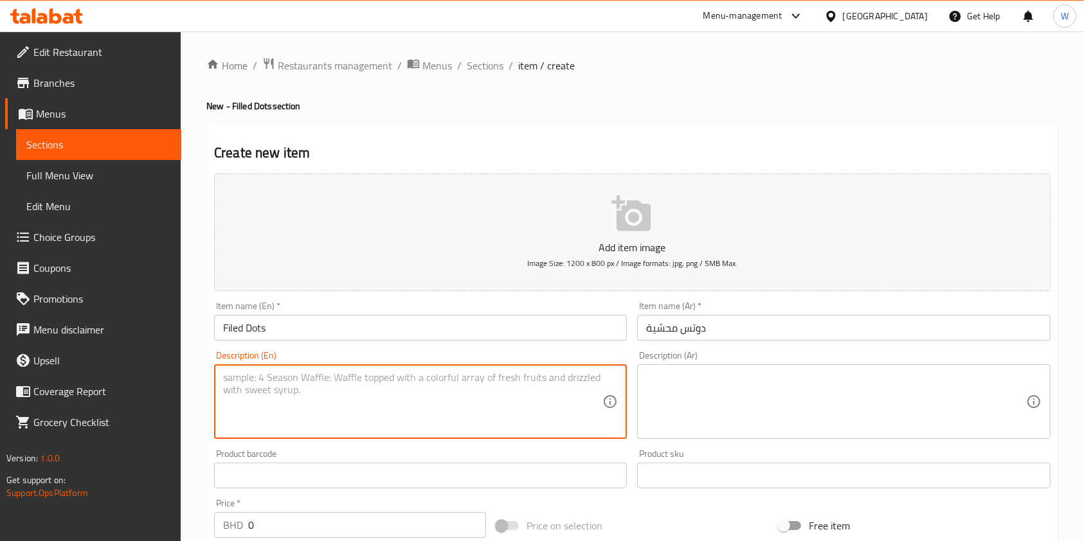
click at [517, 391] on textarea at bounding box center [412, 402] width 379 height 61
paste textarea "12 Filed Dots , filled with rich Chocolate, creamy Custard, and Pistachio Kunaf…"
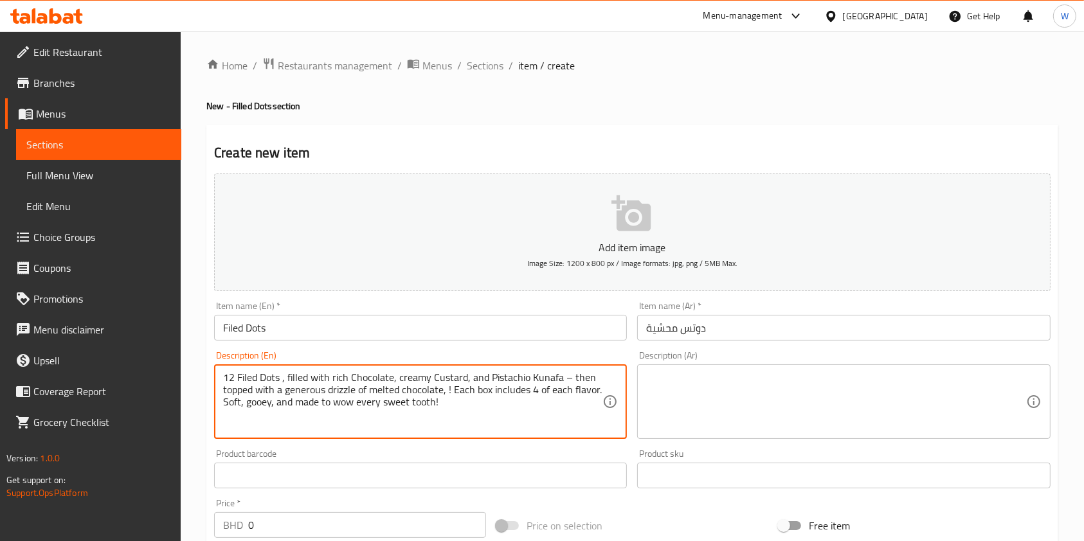
type textarea "12 Filed Dots , filled with rich Chocolate, creamy Custard, and Pistachio Kunaf…"
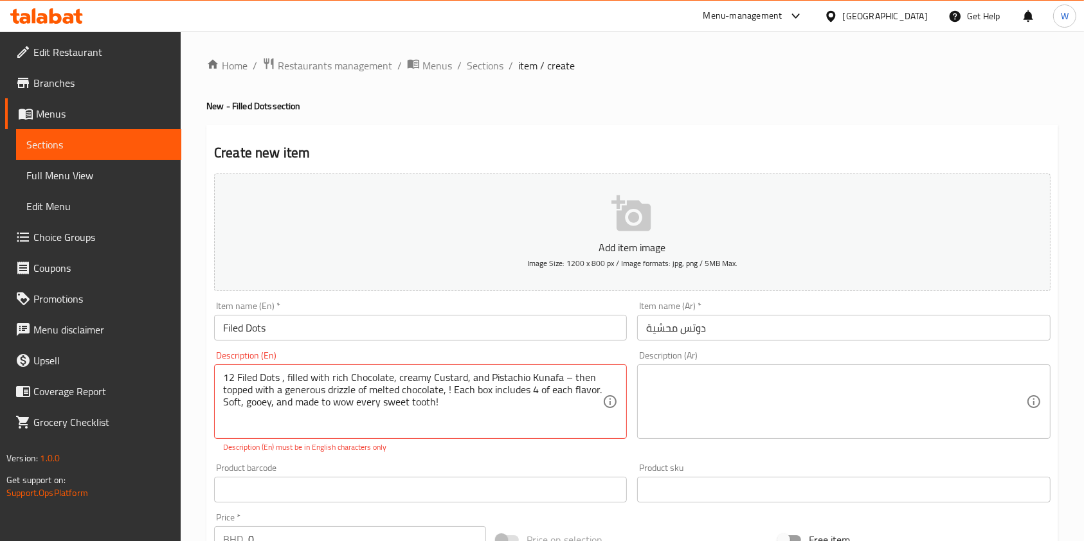
click at [786, 410] on textarea at bounding box center [835, 402] width 379 height 61
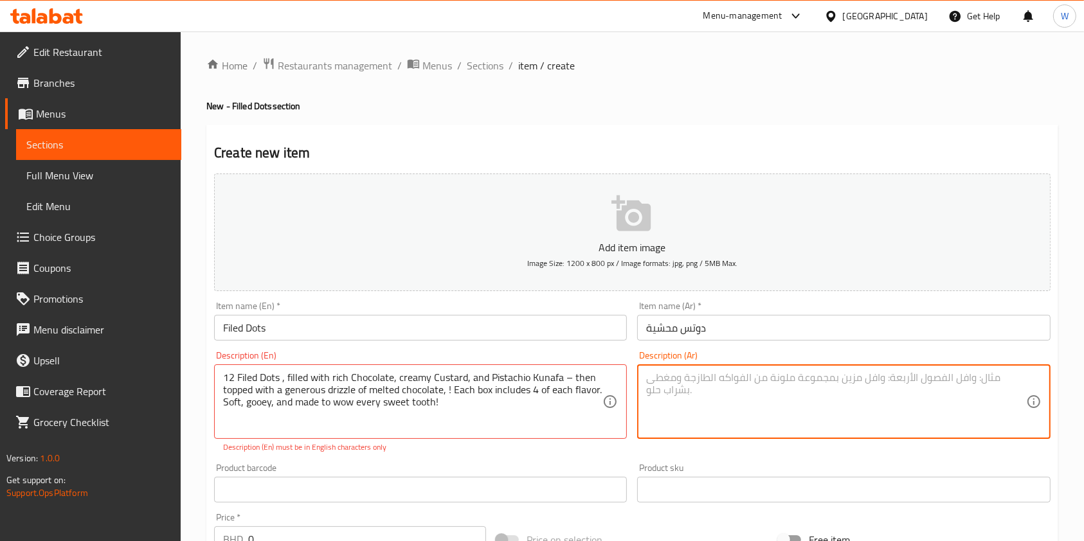
paste textarea "12قطعة دوتس محشية بثلاث نكهات لذيذة: شوكولاتة، كاسترد، وفستق كنافة – ومغطاة بطب…"
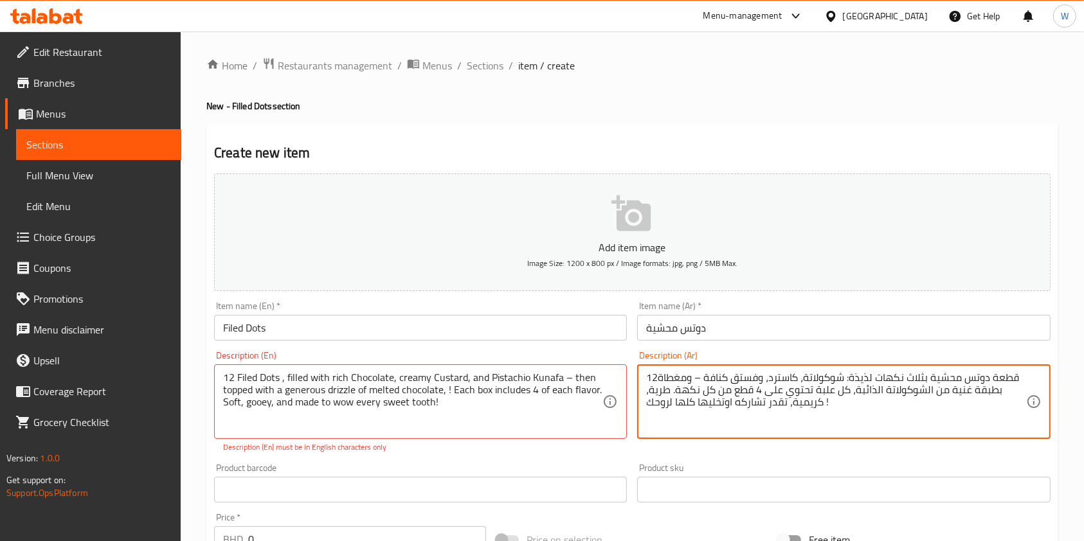
type textarea "12قطعة دوتس محشية بثلاث نكهات لذيذة: شوكولاتة، كاسترد، وفستق كنافة – ومغطاة بطب…"
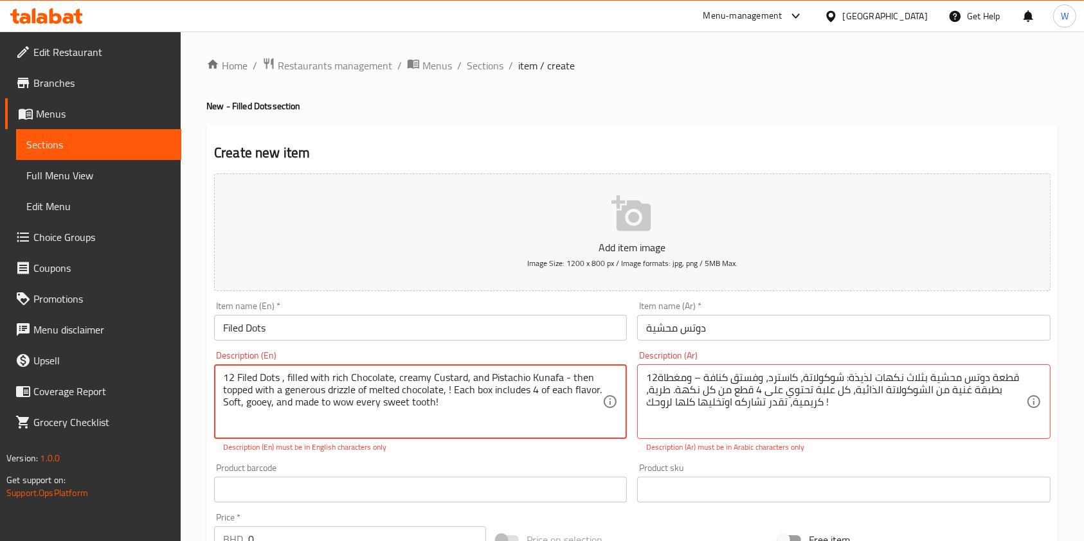
type textarea "12 Filed Dots , filled with rich Chocolate, creamy Custard, and Pistachio Kunaf…"
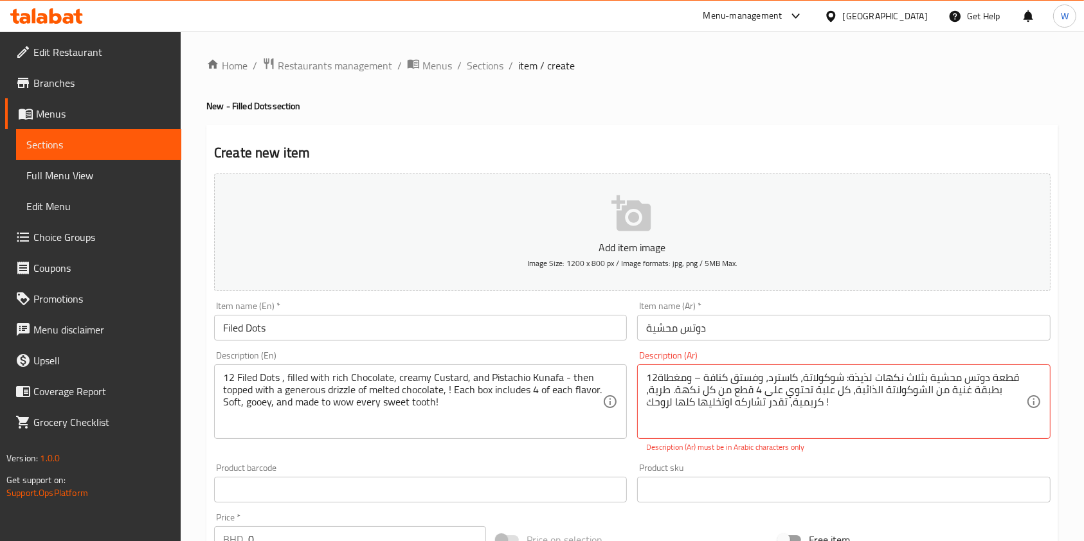
click at [881, 451] on p "Description (Ar) must be in Arabic characters only" at bounding box center [843, 448] width 395 height 12
type textarea "12قطعة دوتس محشية بثلاث نكهات لذيذة: شوكولاتة، كاسترد، وفستق كنافة - ومغطاة بطب…"
click at [828, 460] on div "Product sku Product sku" at bounding box center [843, 482] width 423 height 49
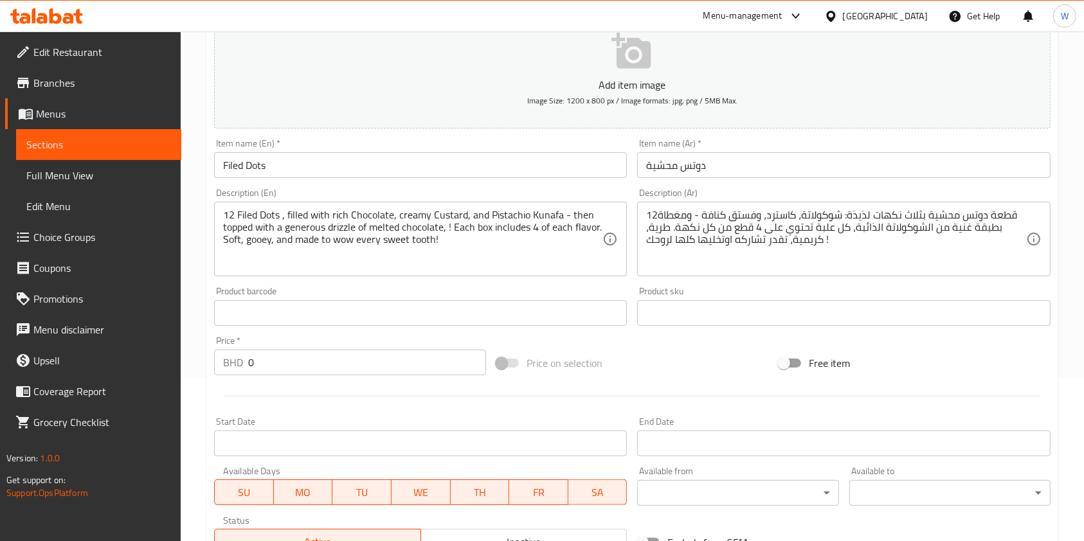
scroll to position [257, 0]
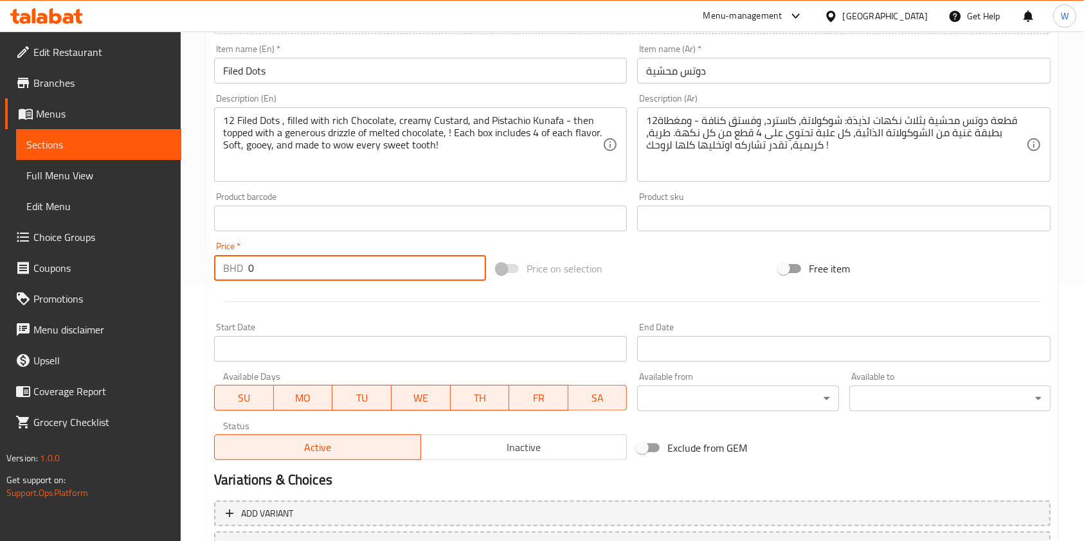
drag, startPoint x: 251, startPoint y: 268, endPoint x: 216, endPoint y: 272, distance: 34.9
click at [216, 272] on div "BHD 0 Price *" at bounding box center [350, 268] width 272 height 26
paste input "1.5"
type input "1.50"
click at [305, 287] on div at bounding box center [632, 301] width 847 height 31
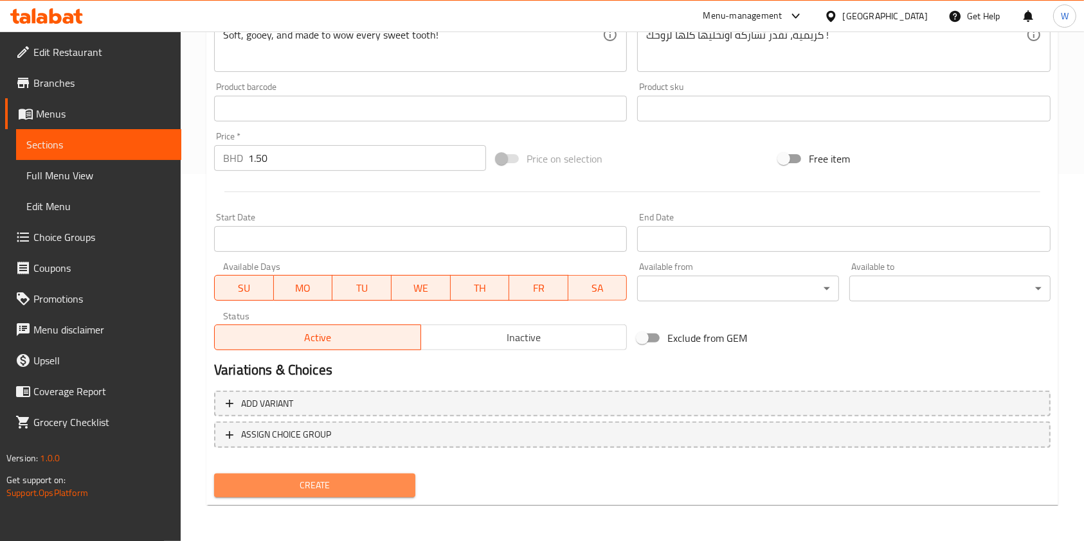
click at [288, 493] on span "Create" at bounding box center [314, 486] width 181 height 16
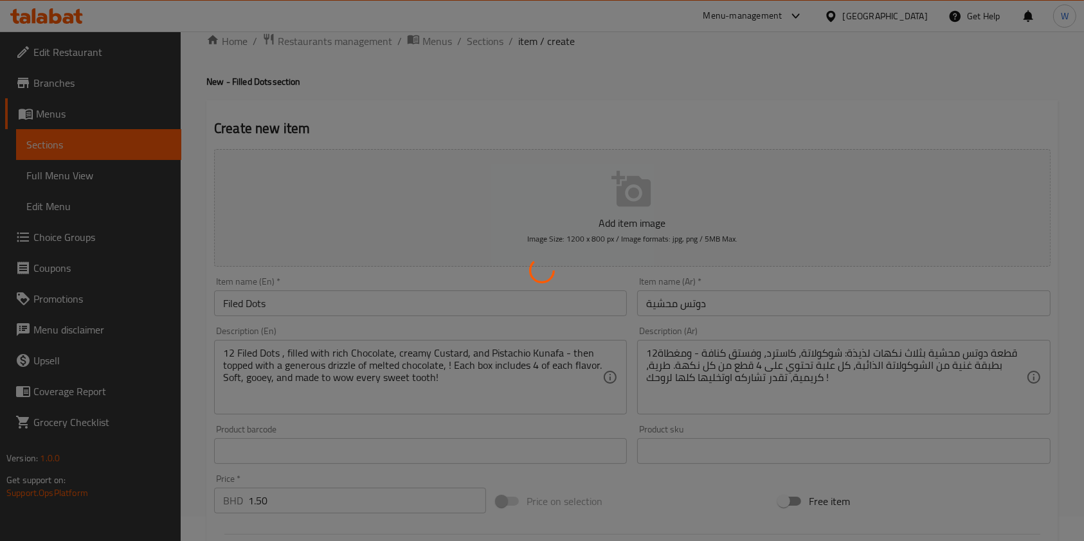
scroll to position [15, 0]
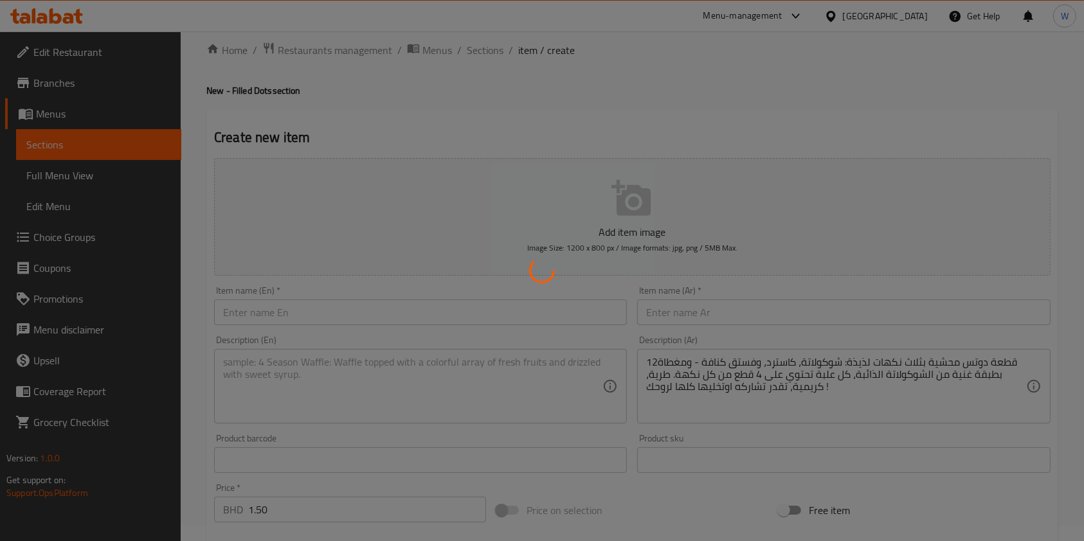
type input "0"
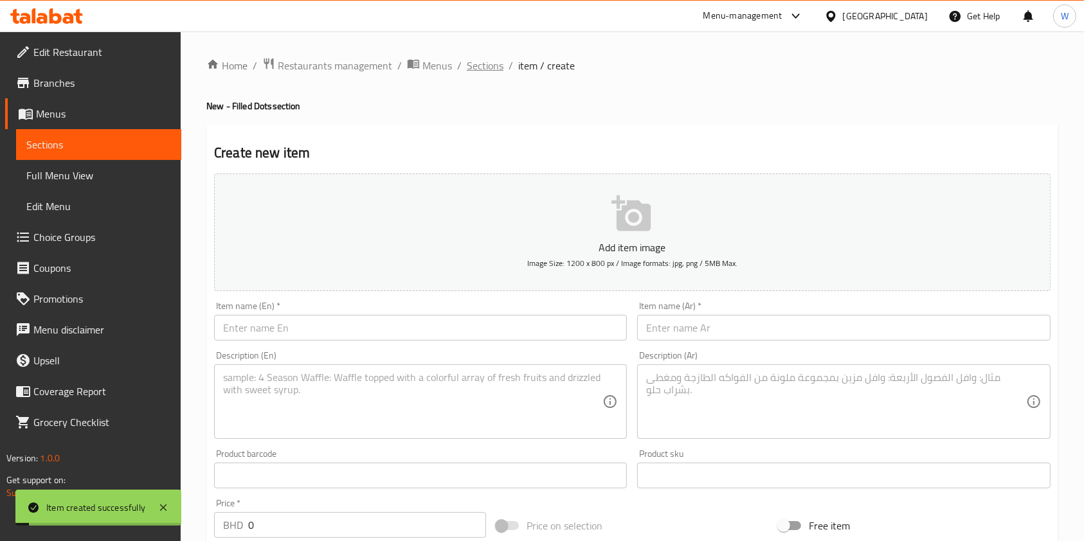
click at [489, 71] on span "Sections" at bounding box center [485, 65] width 37 height 15
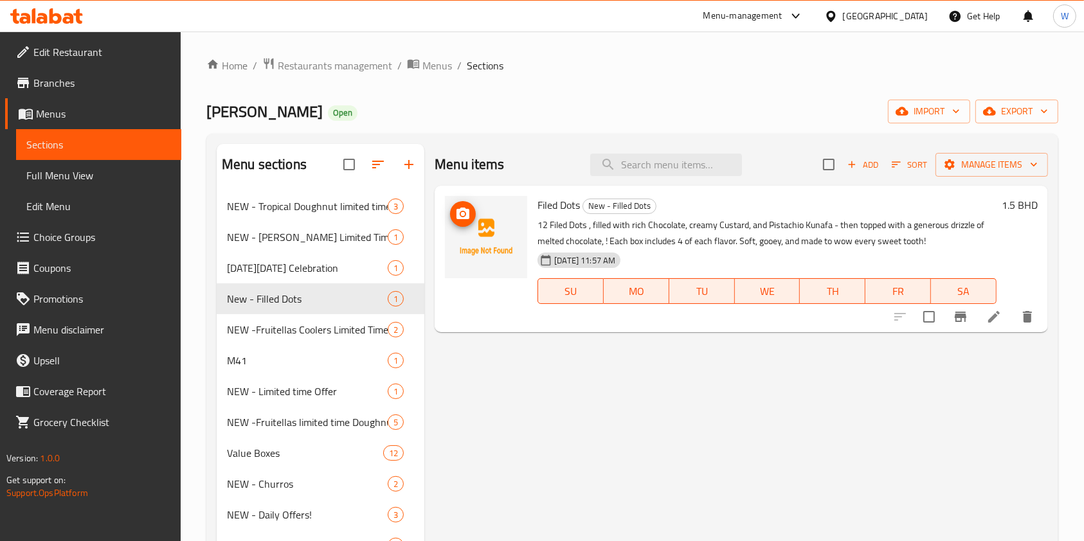
click at [468, 206] on icon "upload picture" at bounding box center [462, 213] width 15 height 15
click at [337, 67] on span "Restaurants management" at bounding box center [335, 65] width 114 height 15
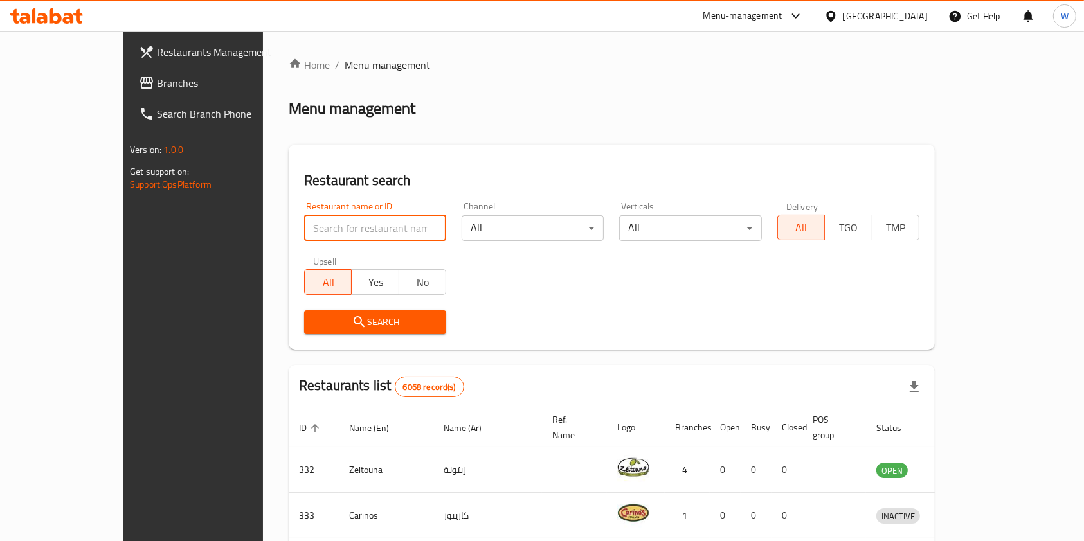
click at [329, 234] on input "search" at bounding box center [375, 228] width 142 height 26
paste input "purani dili"
click button "Search" at bounding box center [375, 322] width 142 height 24
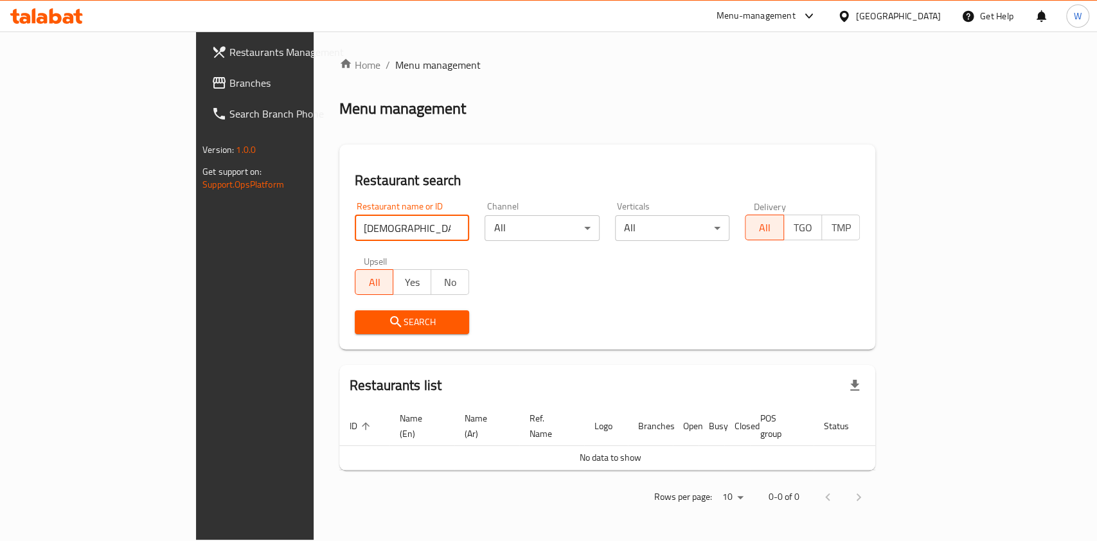
type input "purani"
click button "Search" at bounding box center [412, 322] width 115 height 24
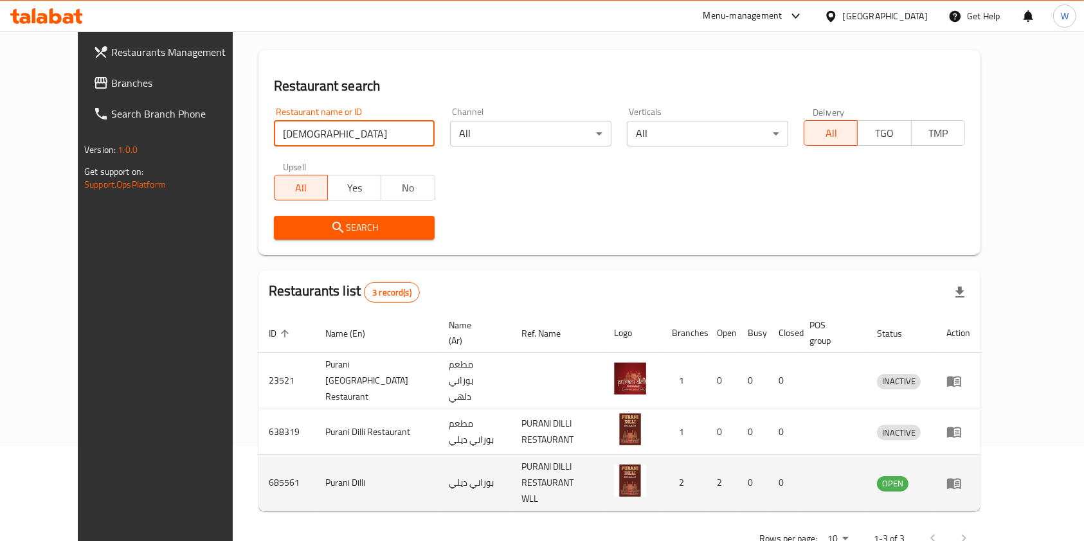
scroll to position [96, 0]
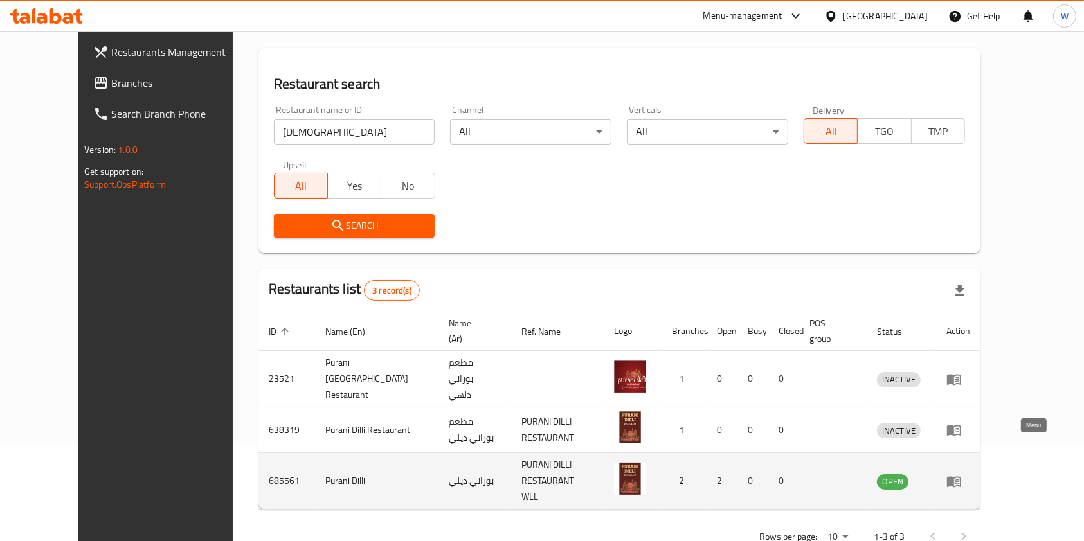
click at [962, 474] on icon "enhanced table" at bounding box center [953, 481] width 15 height 15
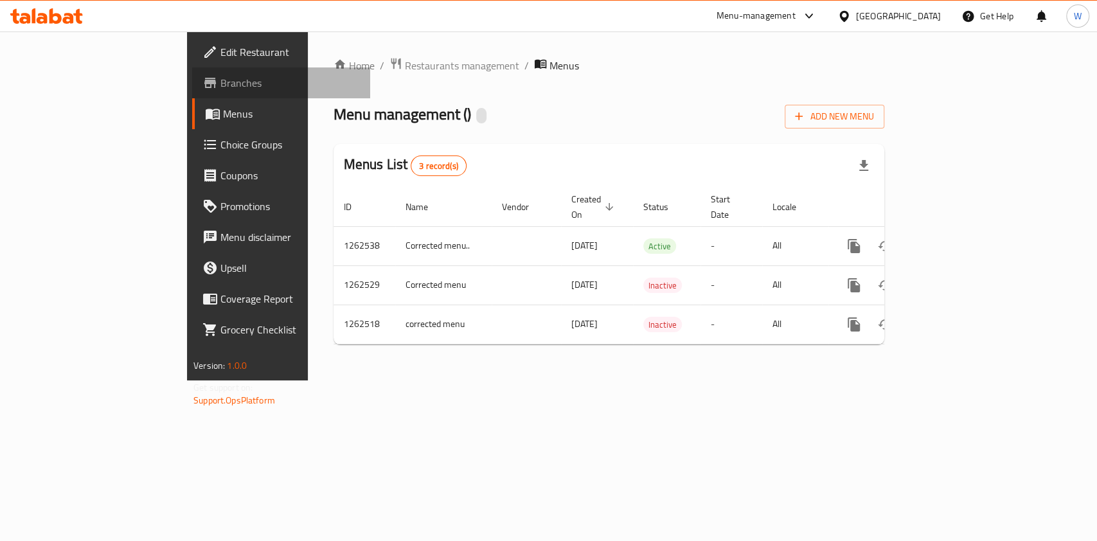
click at [220, 83] on span "Branches" at bounding box center [289, 82] width 139 height 15
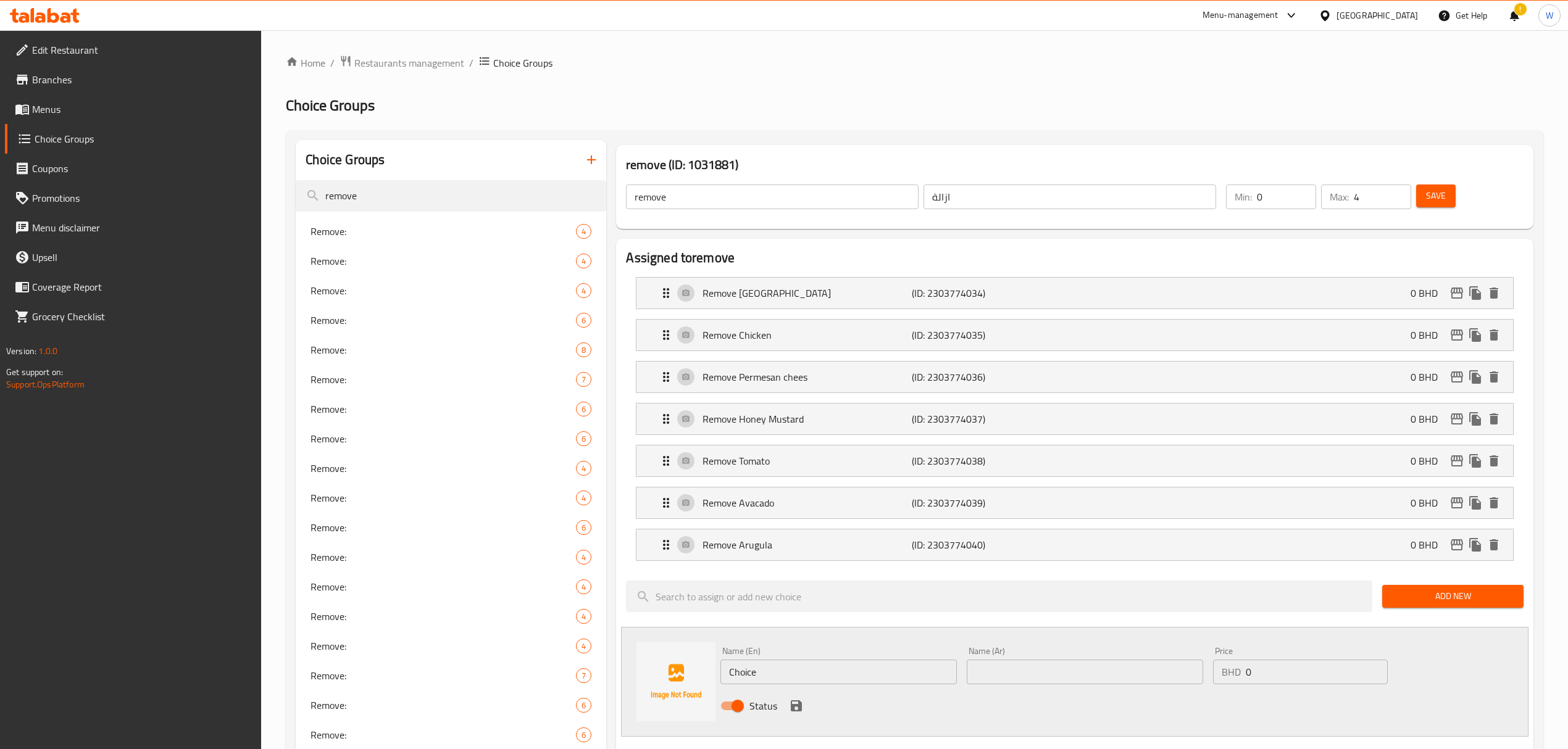
scroll to position [477, 0]
